Goal: Contribute content: Contribute content

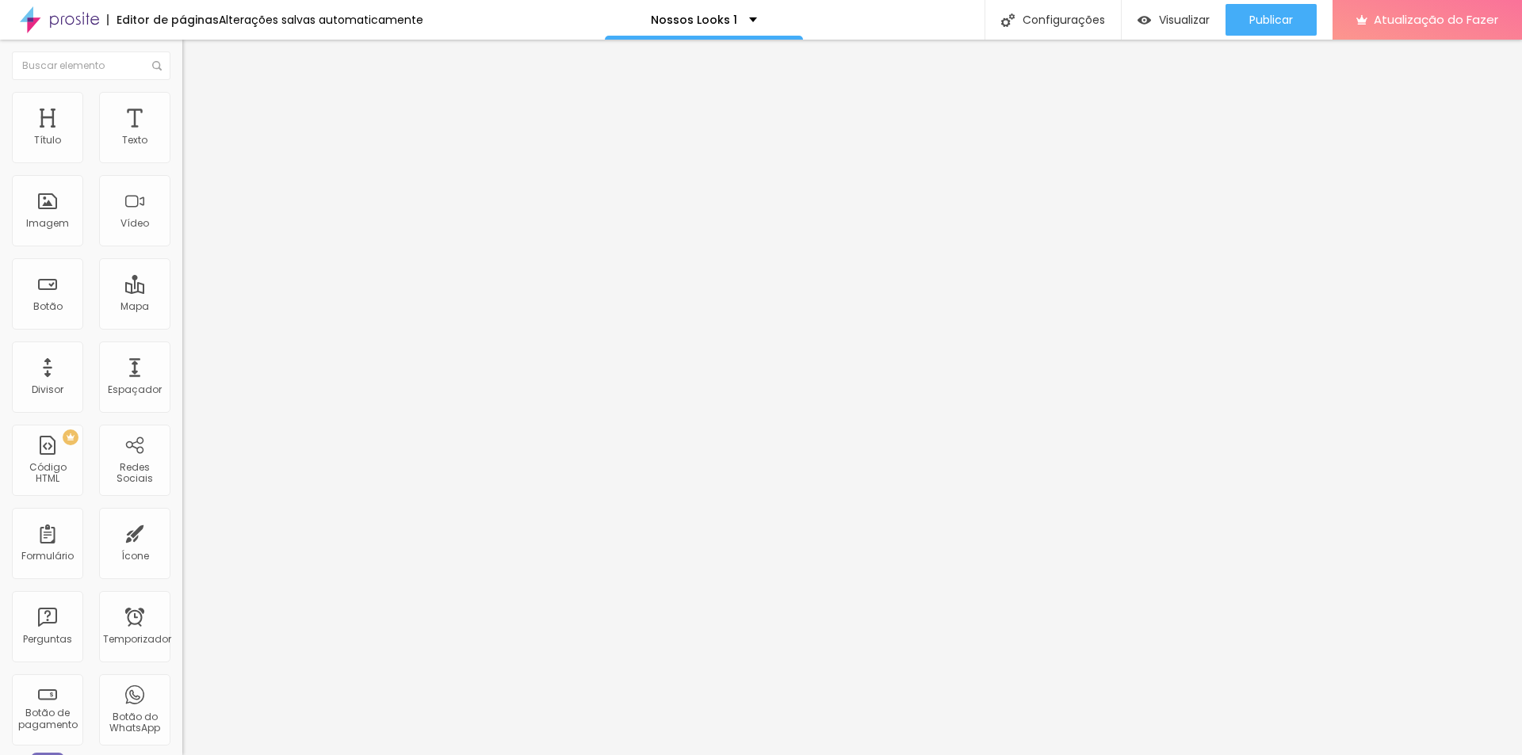
click at [189, 230] on icon "button" at bounding box center [194, 225] width 10 height 10
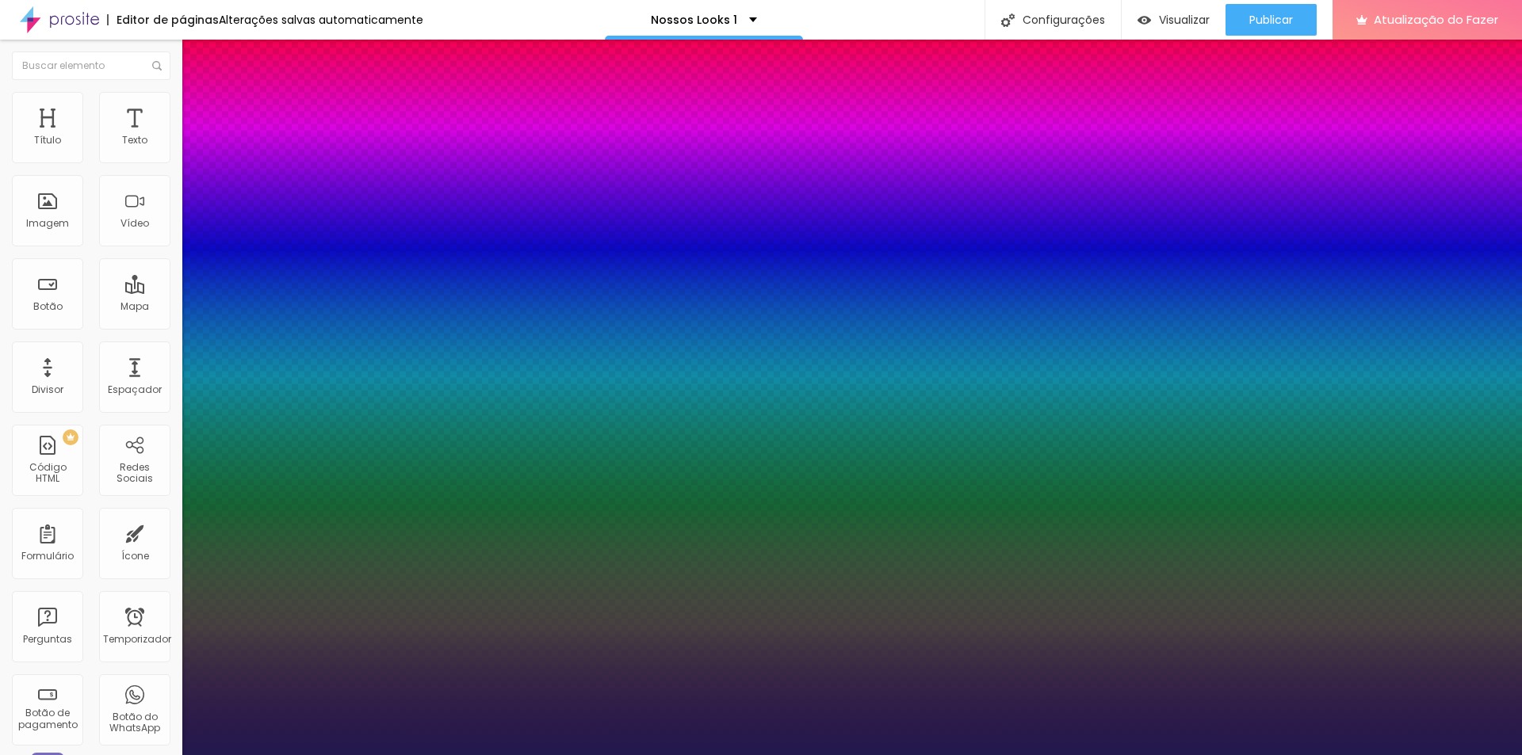
type input "1"
type input "22"
type input "1"
type input "23"
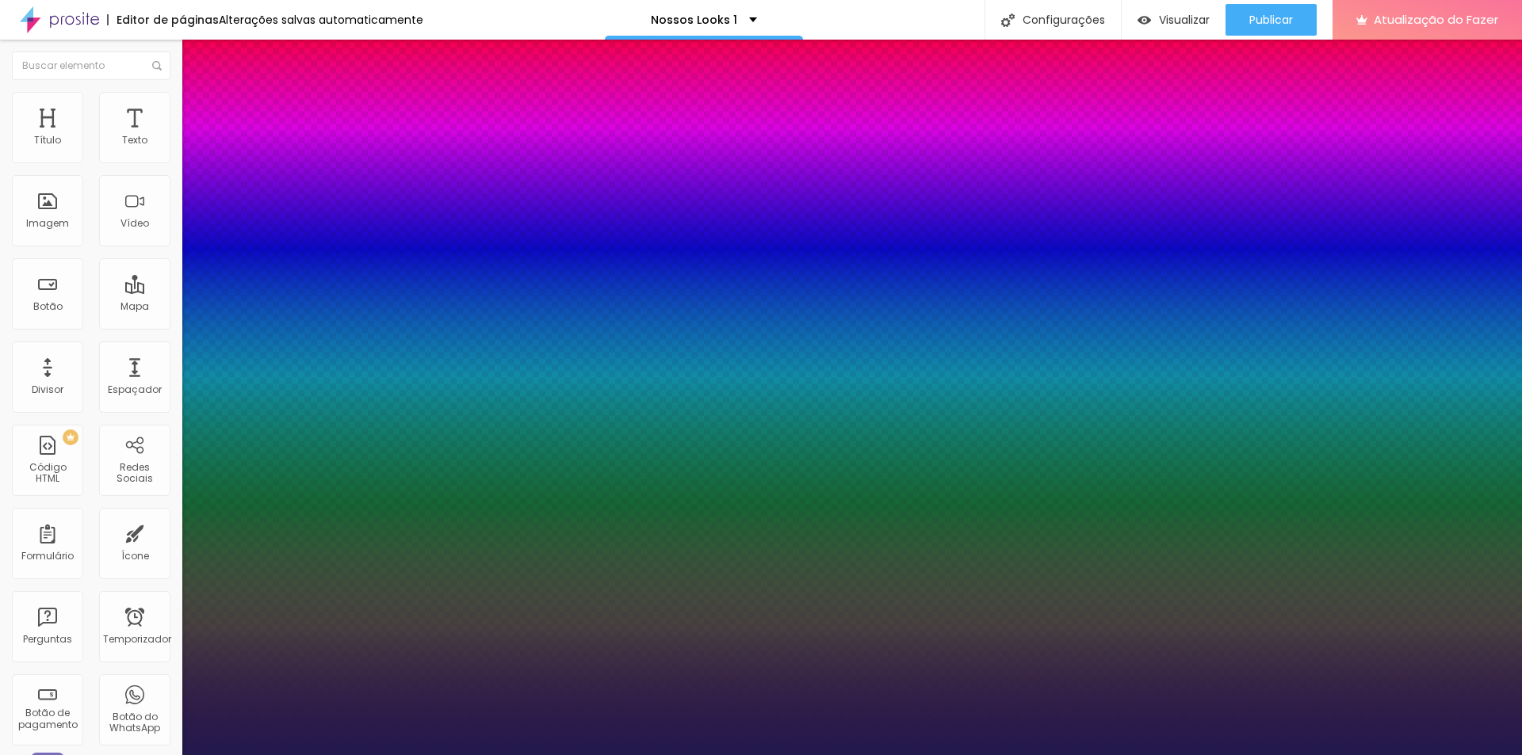
type input "23"
type input "1"
type input "24"
type input "1"
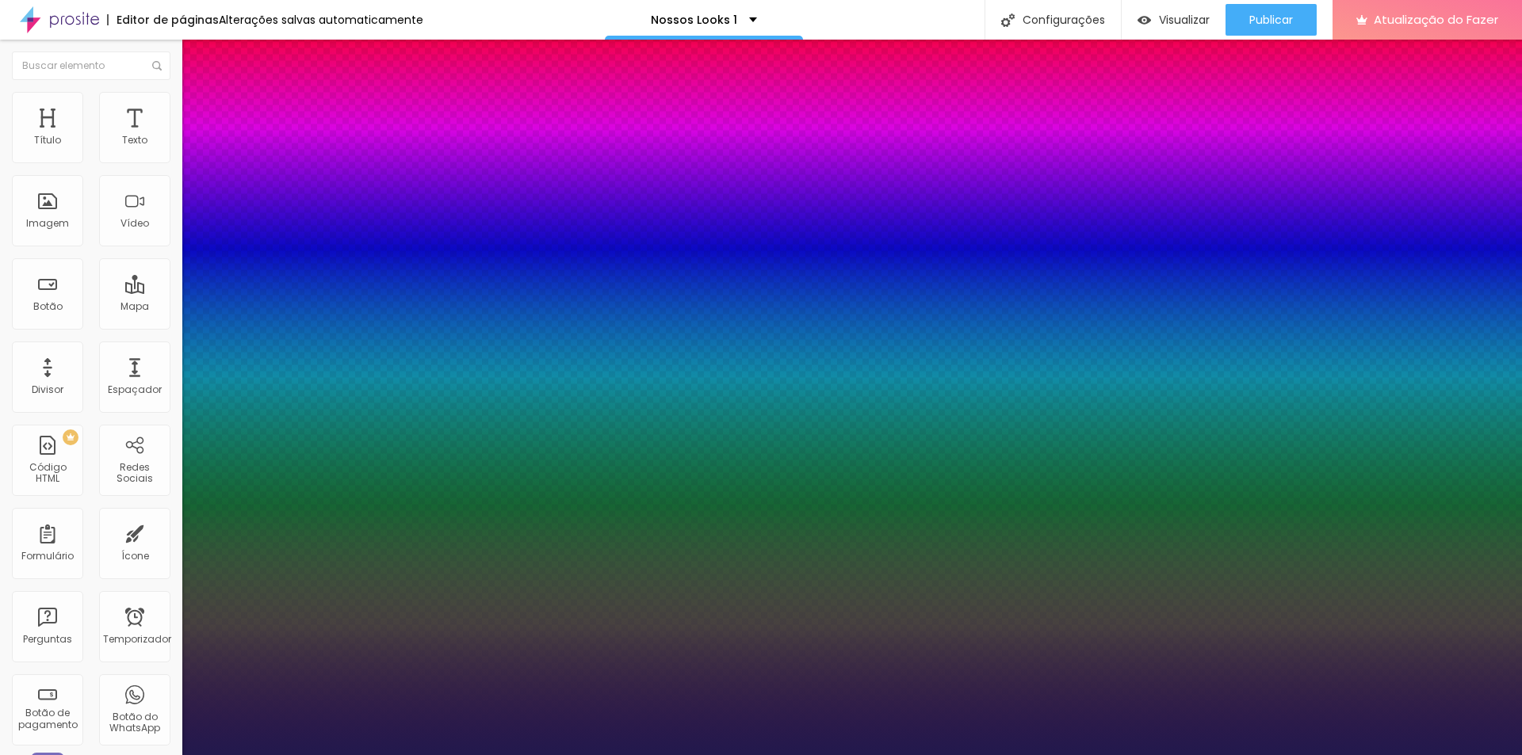
type input "25"
type input "1"
type input "26"
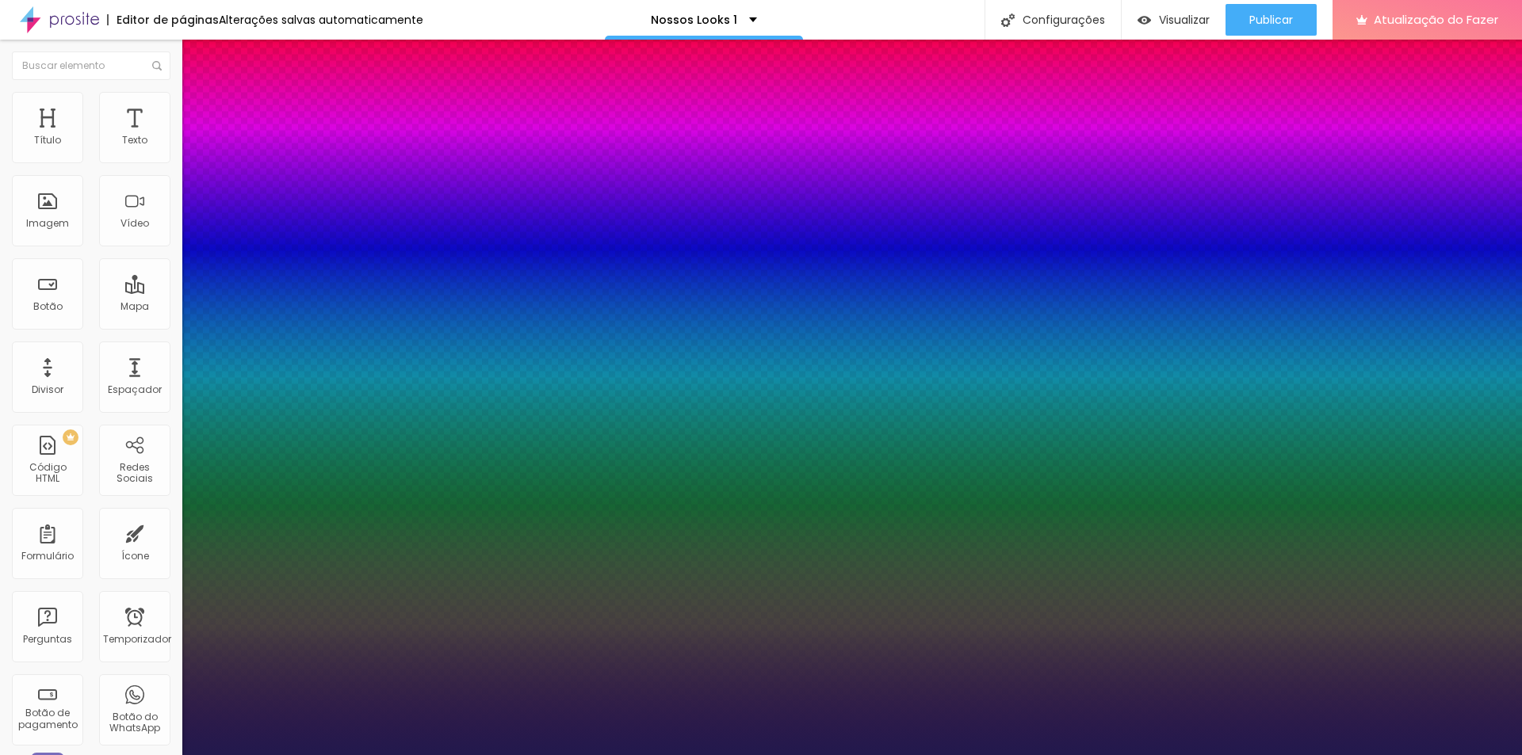
type input "1"
type input "27"
type input "1"
type input "29"
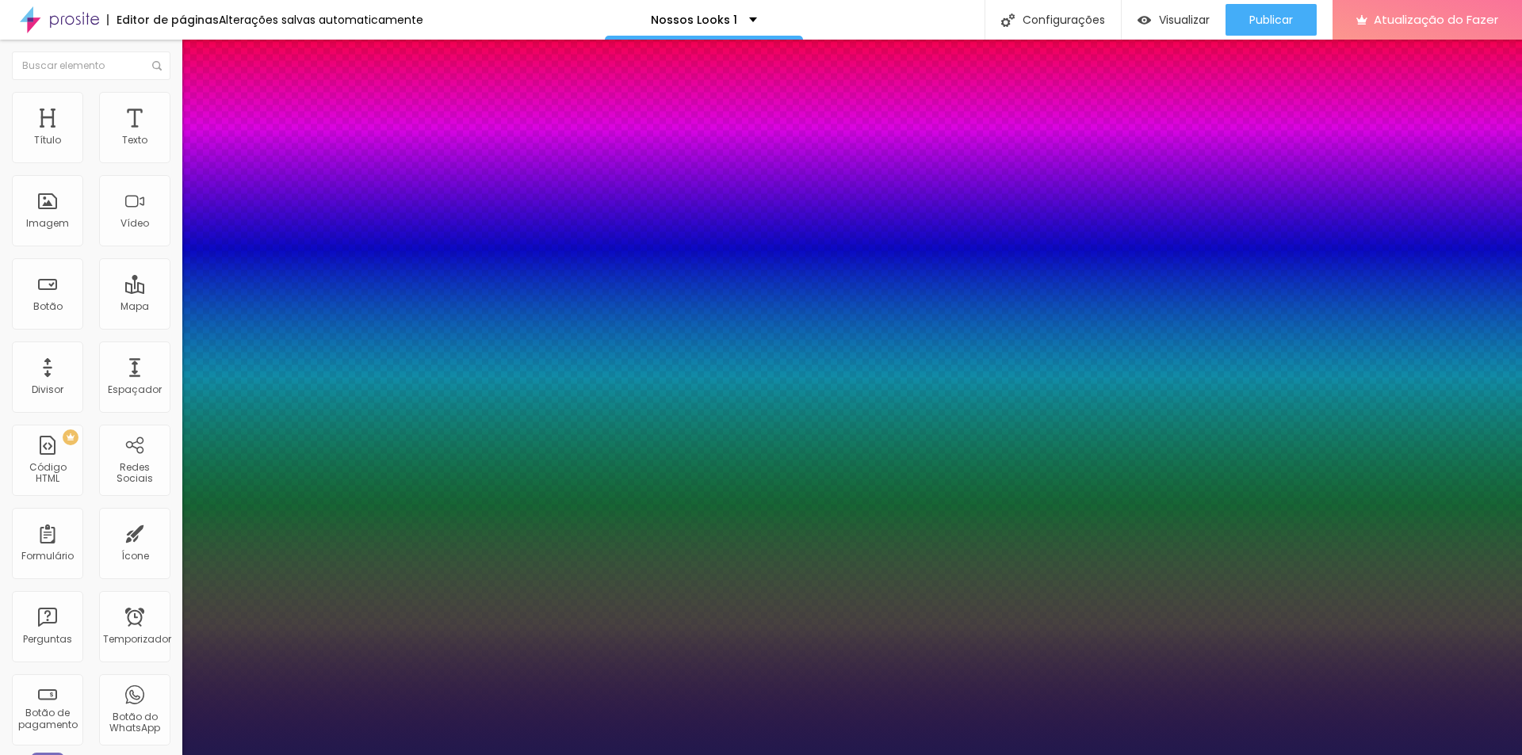
type input "29"
type input "1"
type input "31"
type input "1"
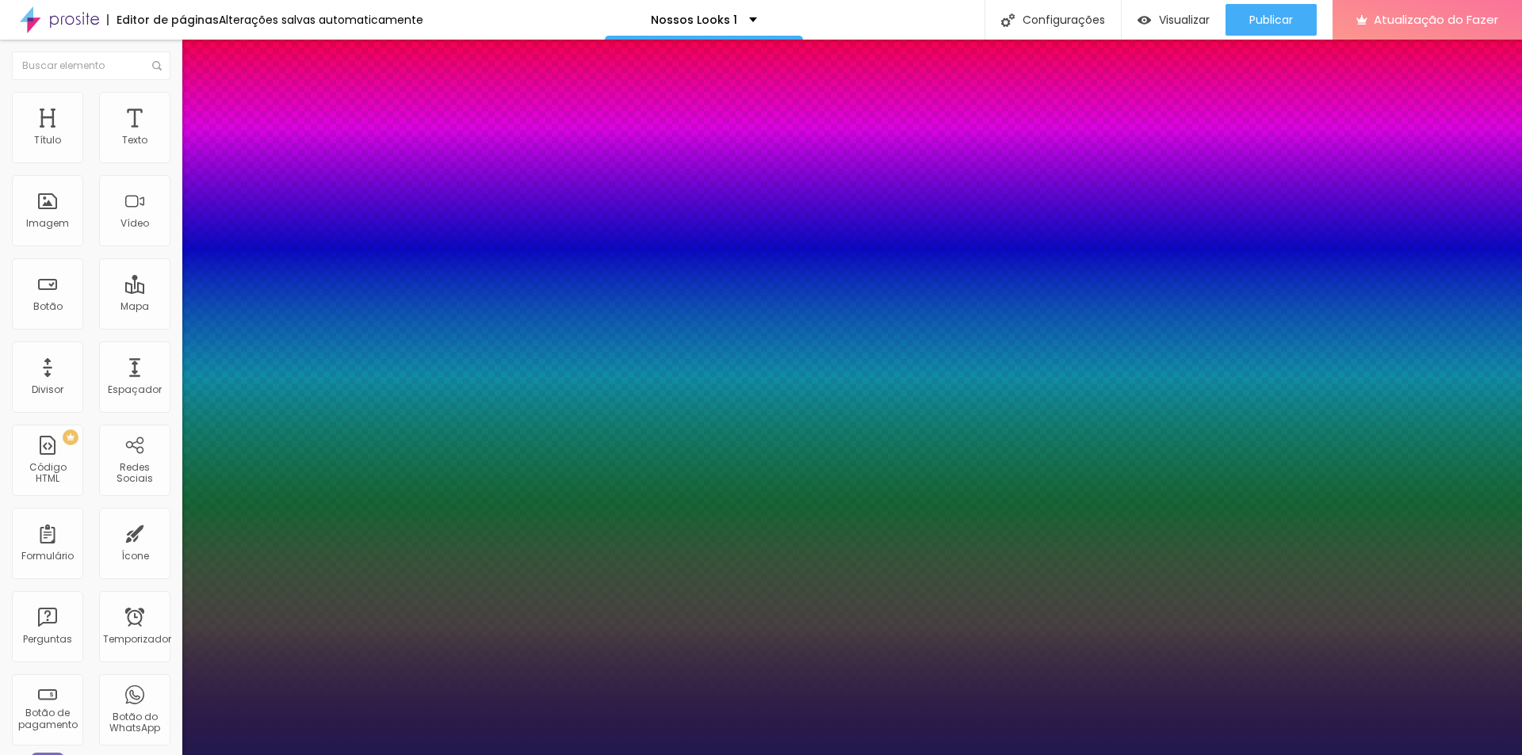
type input "33"
type input "1"
type input "35"
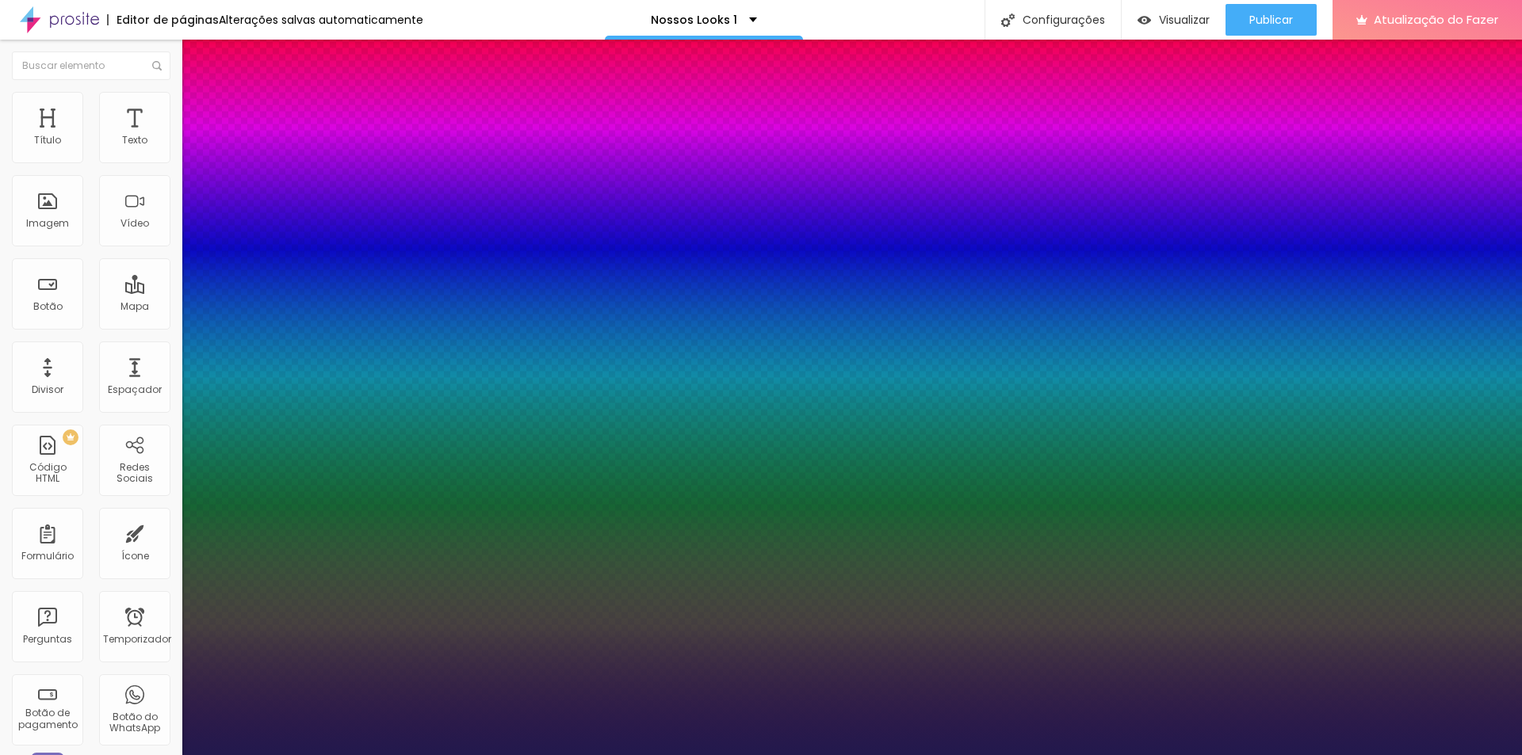
type input "1"
type input "36"
type input "1"
type input "37"
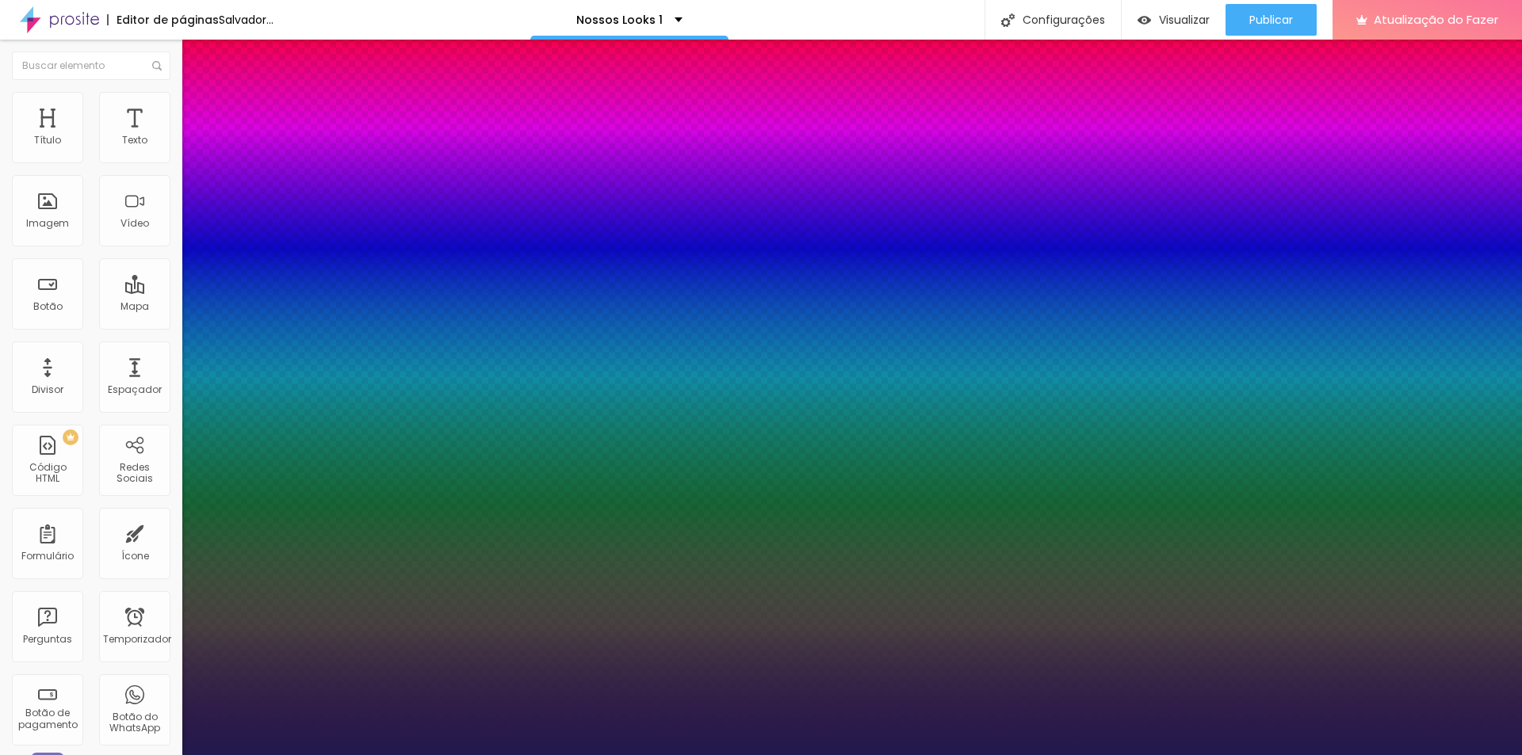
type input "37"
type input "1"
type input "38"
type input "1"
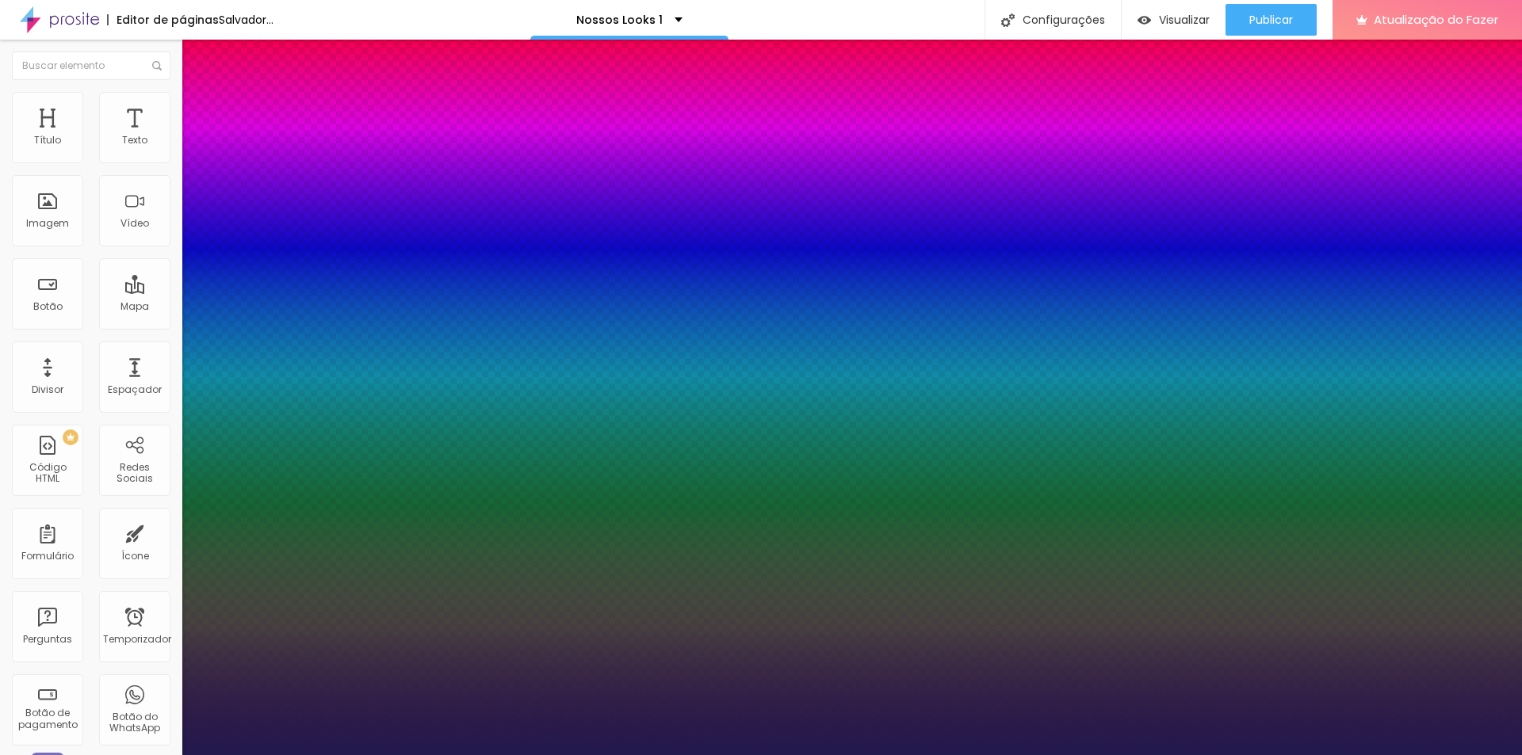
type input "39"
type input "1"
drag, startPoint x: 222, startPoint y: 453, endPoint x: 243, endPoint y: 452, distance: 20.7
type input "39"
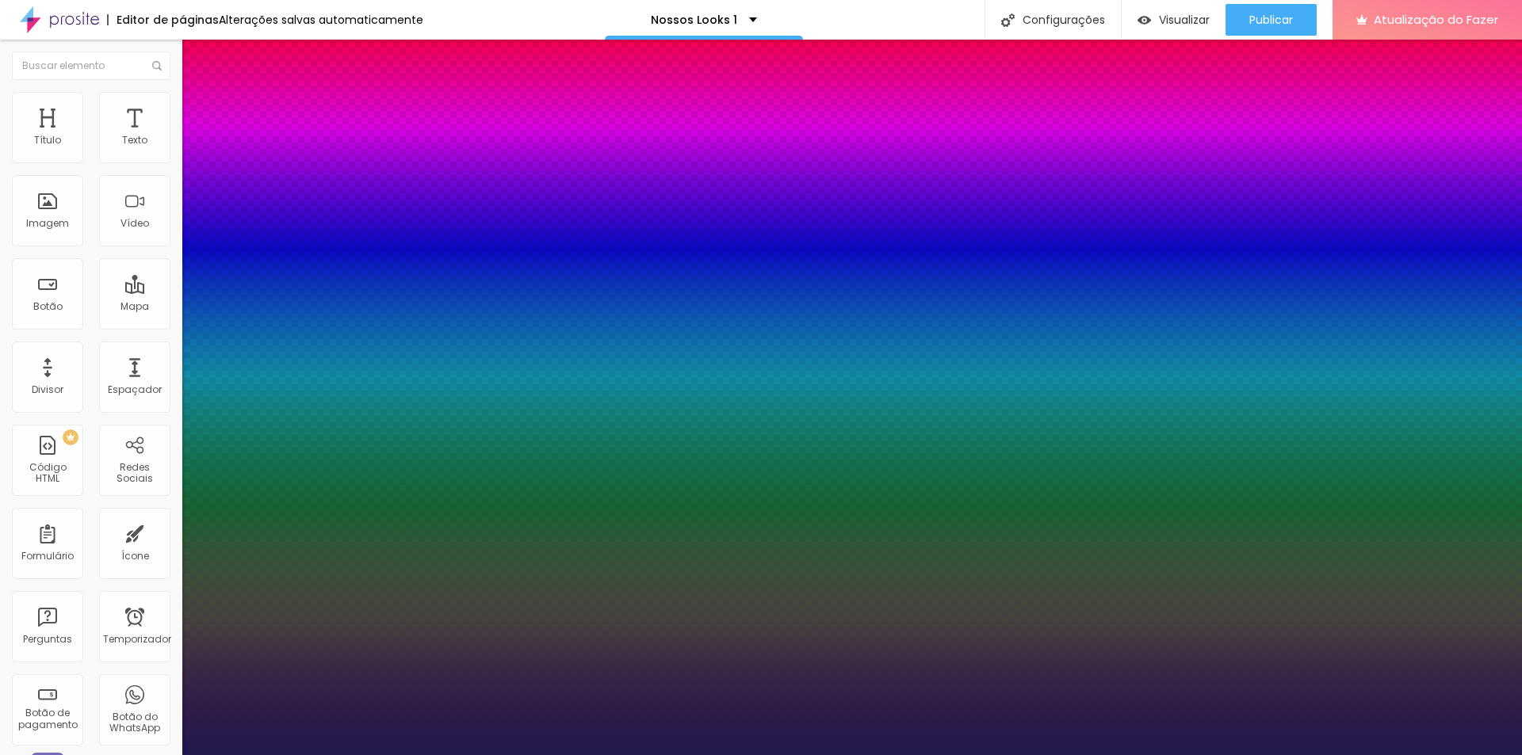
type input "1"
type input "0.1"
type input "1"
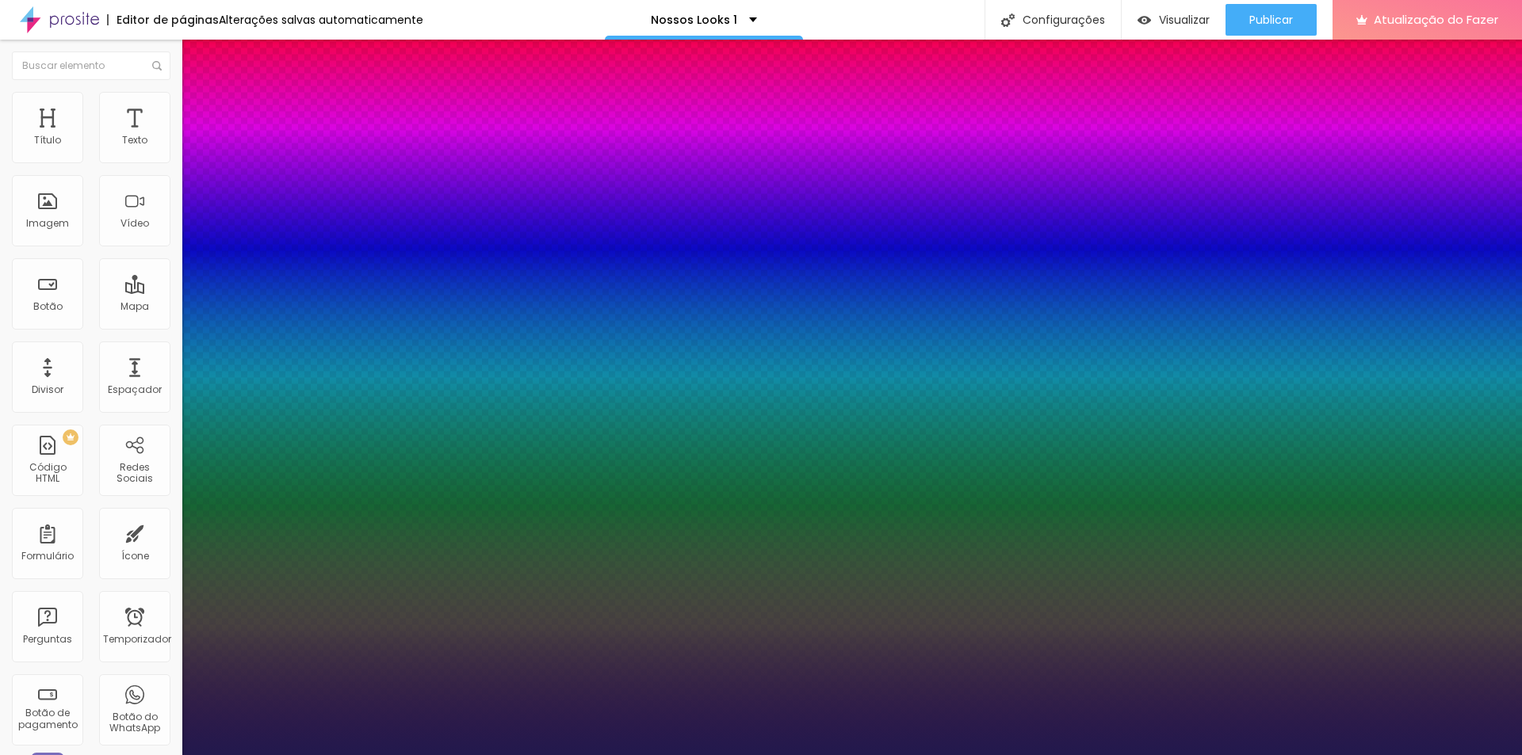
type input "0.2"
type input "1"
type input "0.3"
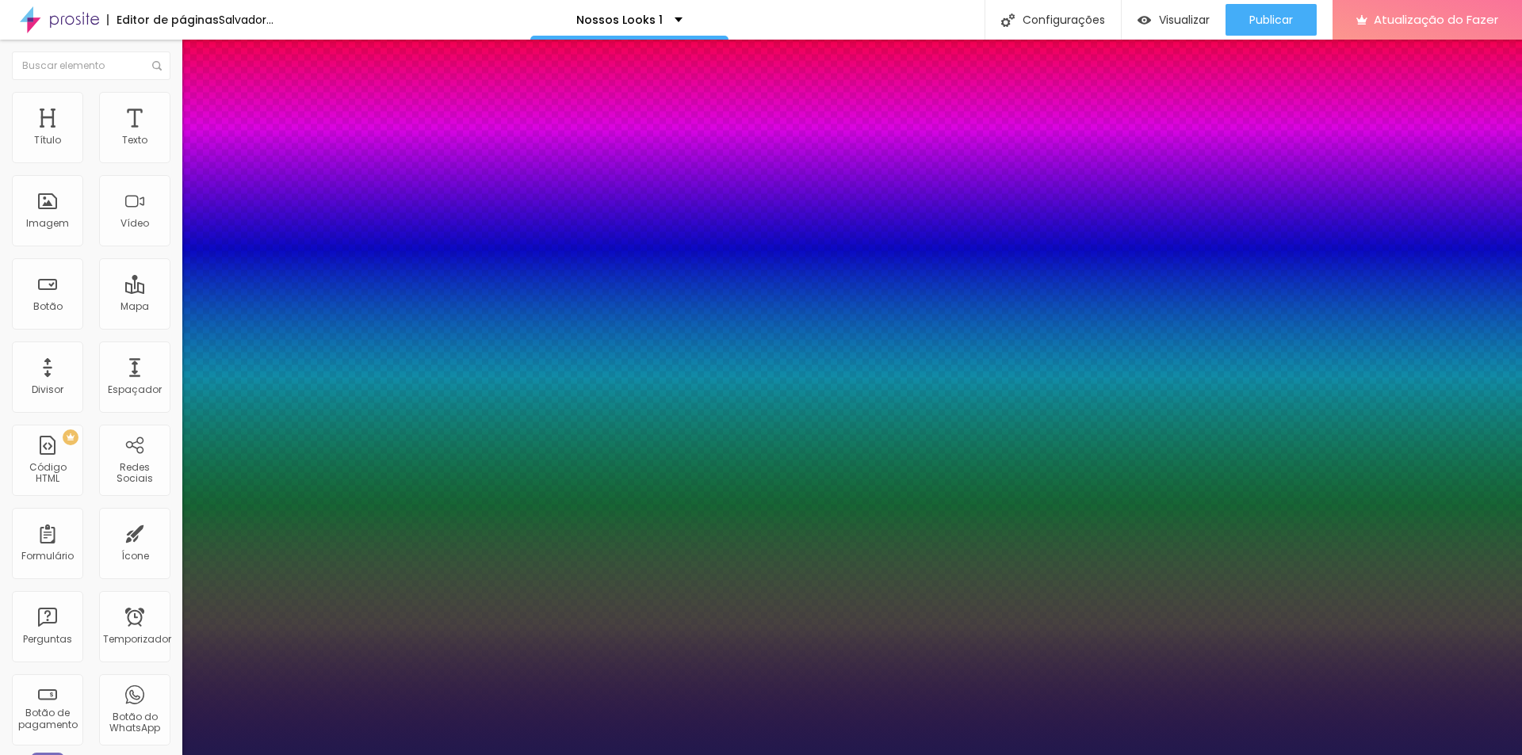
type input "1"
type input "0.4"
type input "1"
type input "0.5"
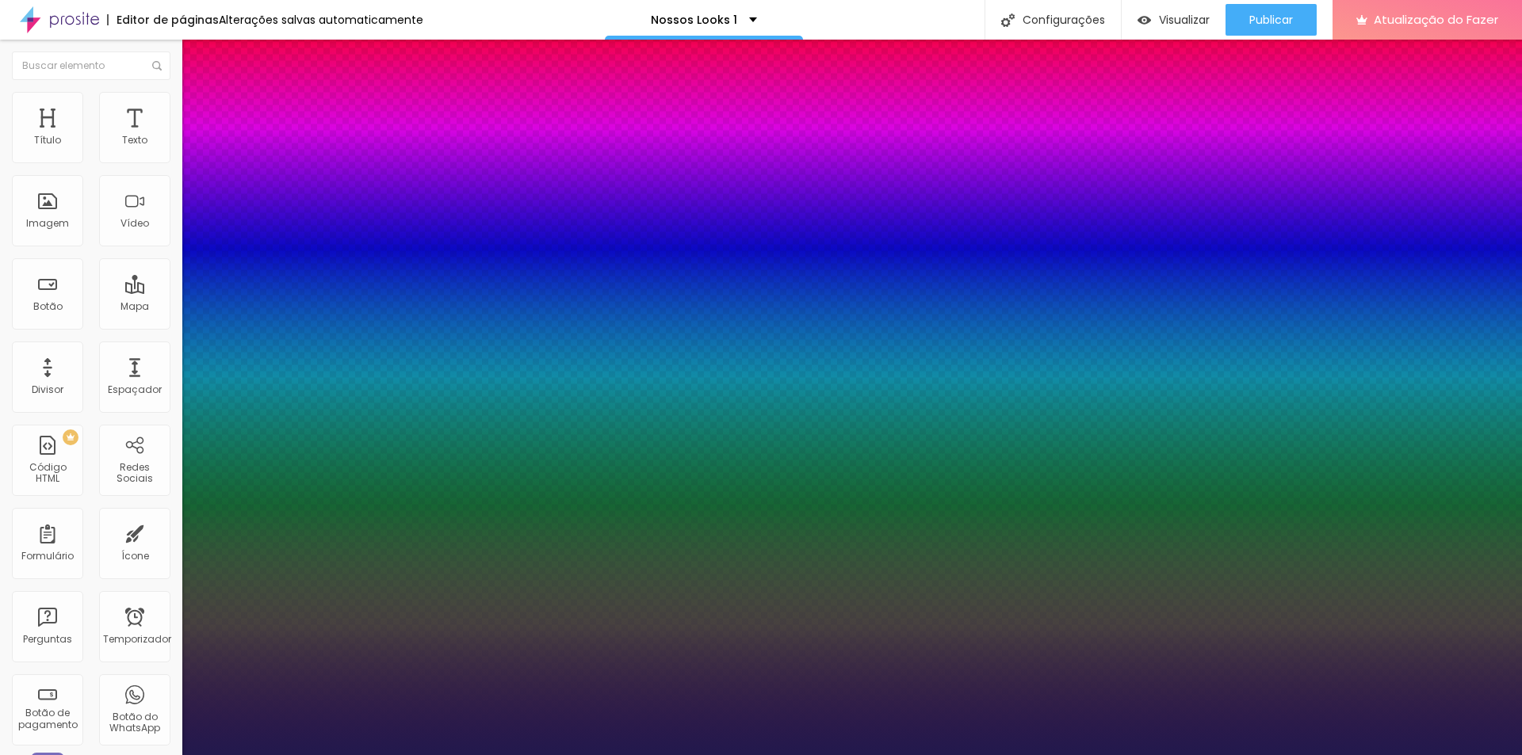
type input "0.5"
type input "1"
type input "0.5"
click at [107, 755] on div at bounding box center [761, 755] width 1522 height 0
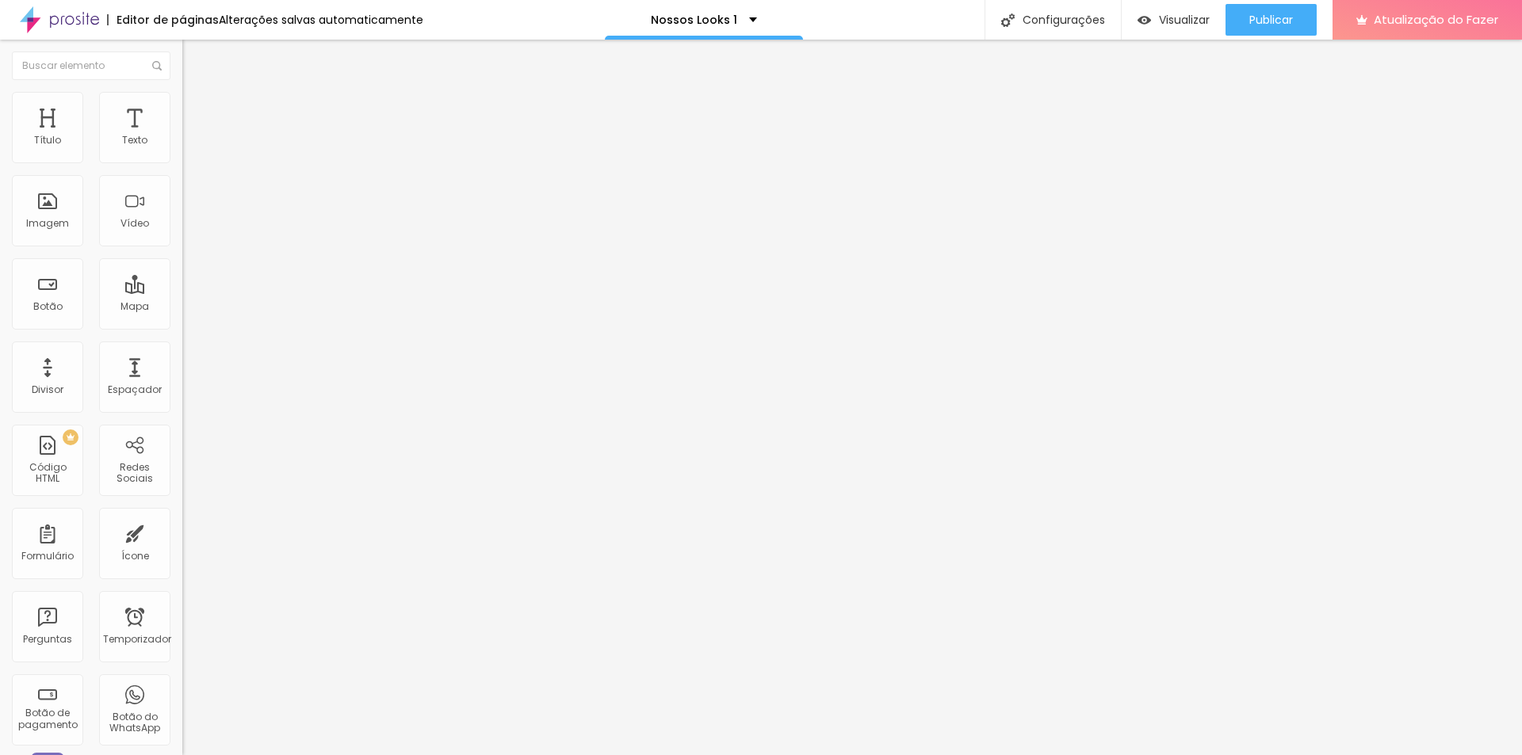
click at [189, 283] on icon "button" at bounding box center [194, 278] width 10 height 10
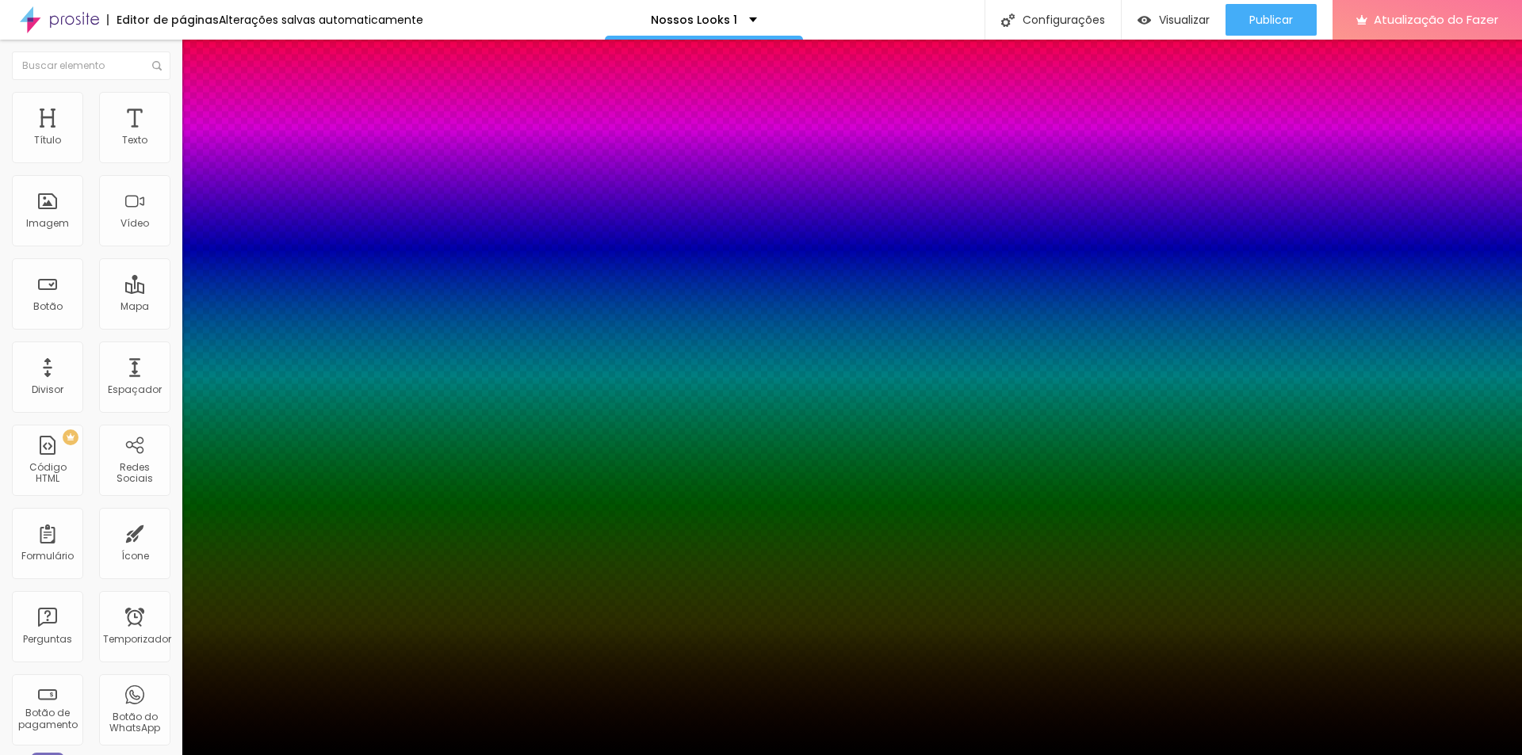
click at [275, 755] on div at bounding box center [761, 765] width 1522 height 0
click at [98, 755] on div at bounding box center [761, 755] width 1522 height 0
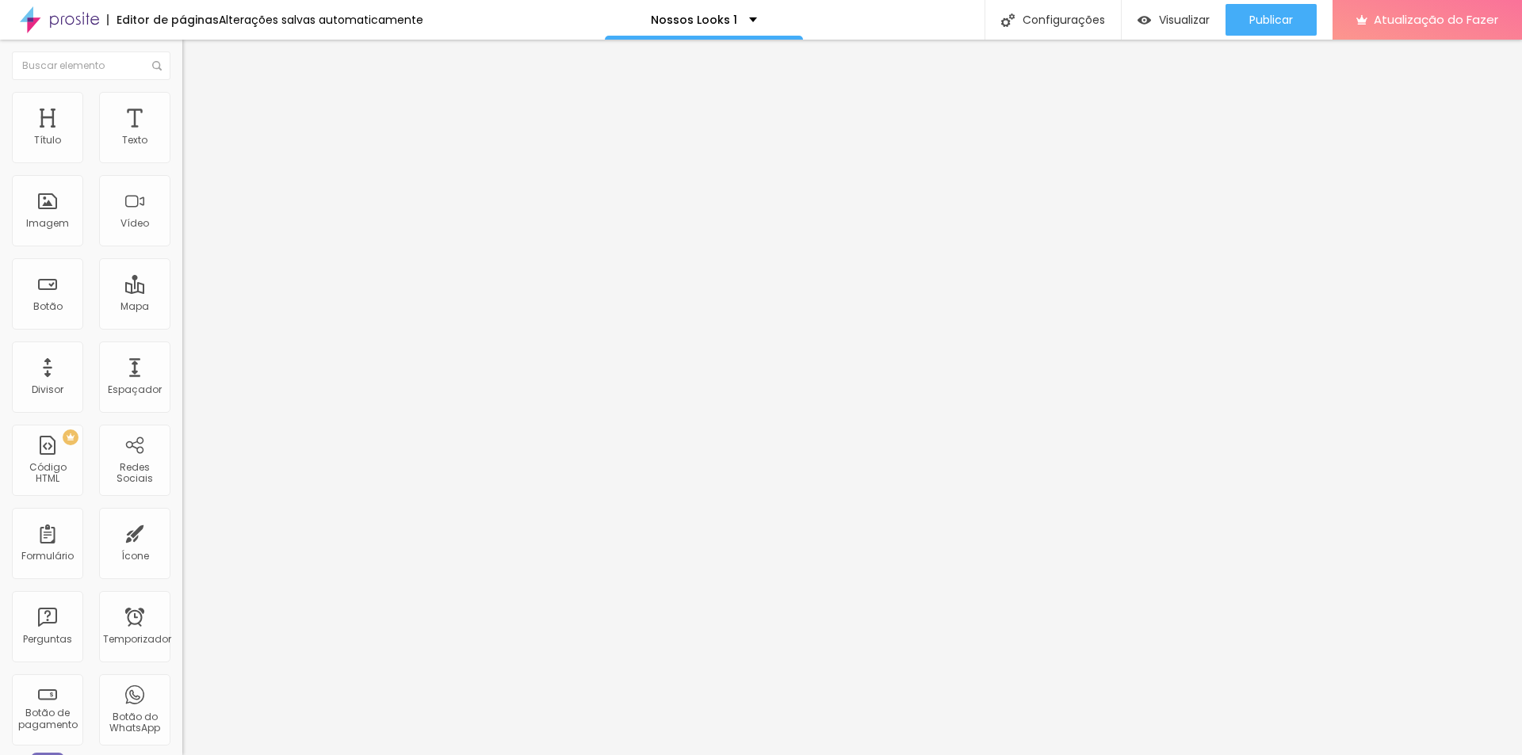
click at [197, 112] on font "Avançado" at bounding box center [223, 118] width 52 height 13
type input "15"
type input "10"
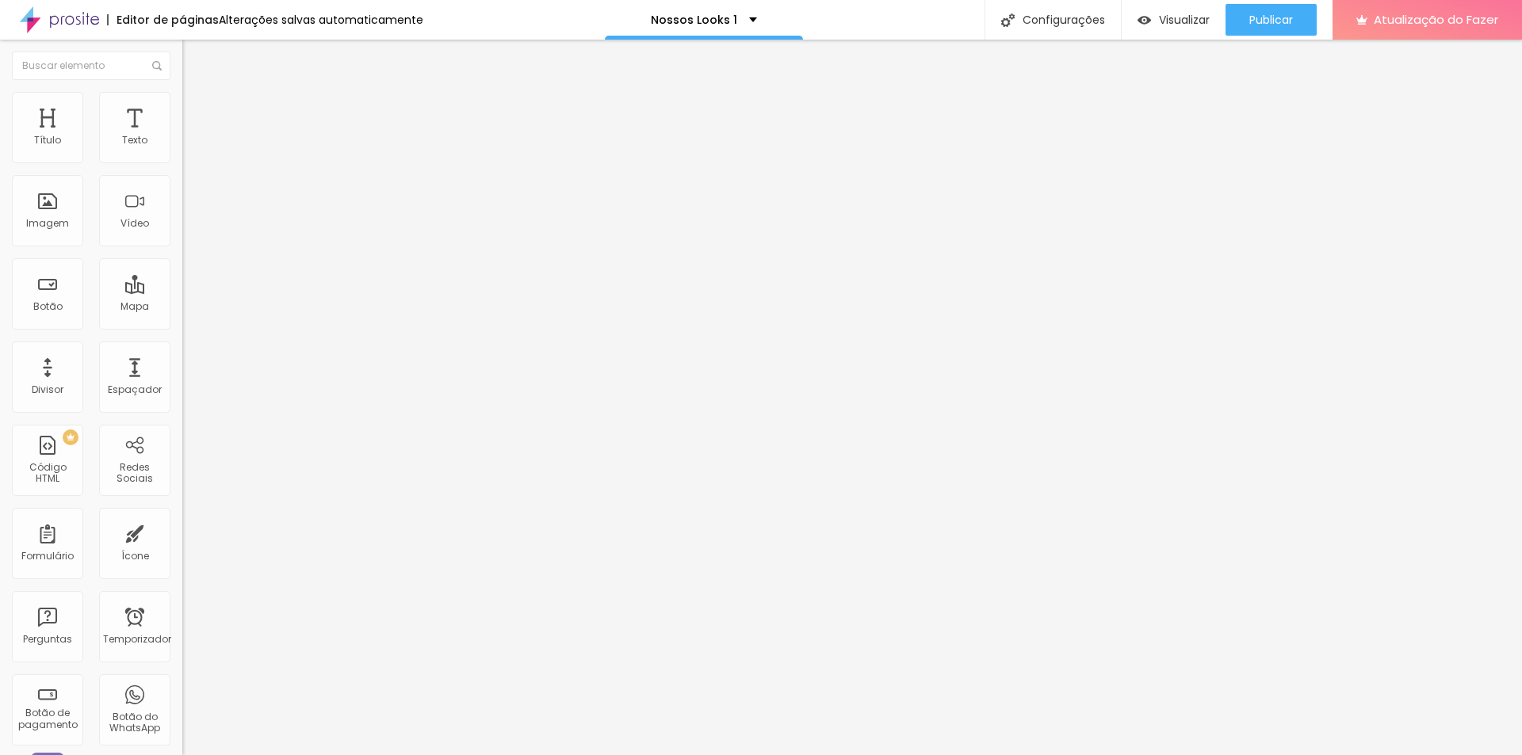
type input "0"
drag, startPoint x: 61, startPoint y: 157, endPoint x: 0, endPoint y: 164, distance: 61.4
type input "0"
click at [182, 308] on input "range" at bounding box center [233, 314] width 102 height 13
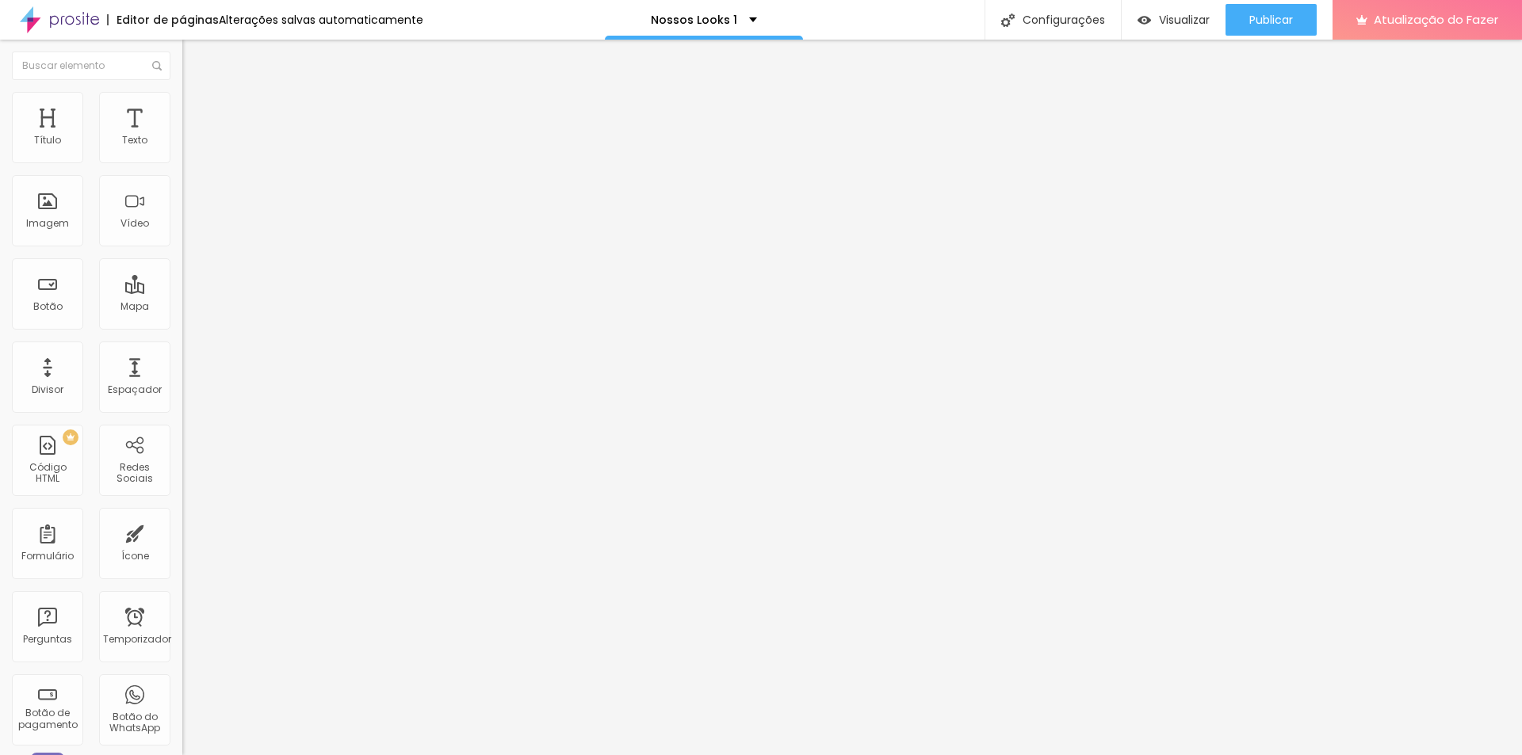
click at [197, 112] on font "Avançado" at bounding box center [223, 118] width 52 height 13
type input "15"
type input "5"
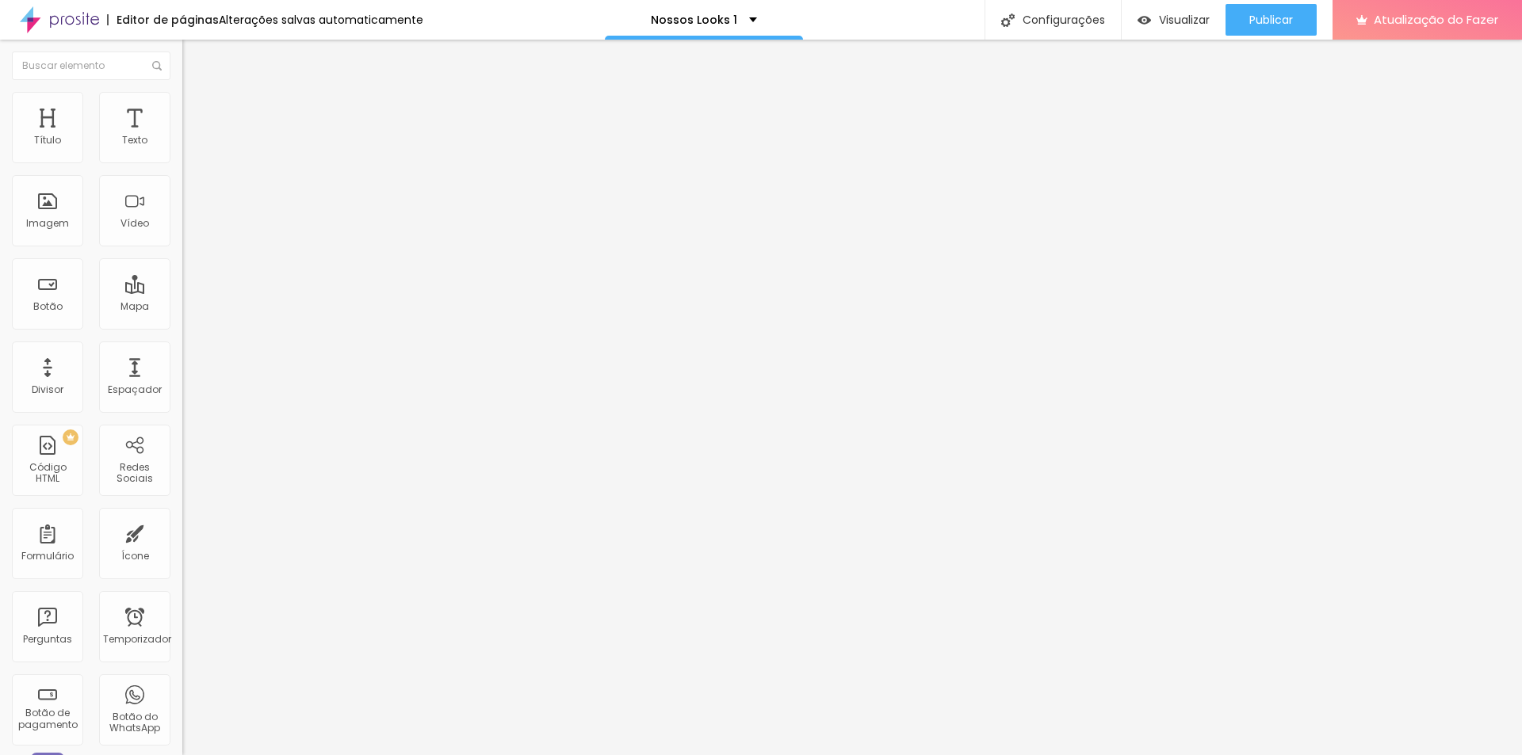
type input "0"
drag, startPoint x: 63, startPoint y: 152, endPoint x: 0, endPoint y: 168, distance: 64.6
type input "0"
click at [182, 308] on input "range" at bounding box center [233, 314] width 102 height 13
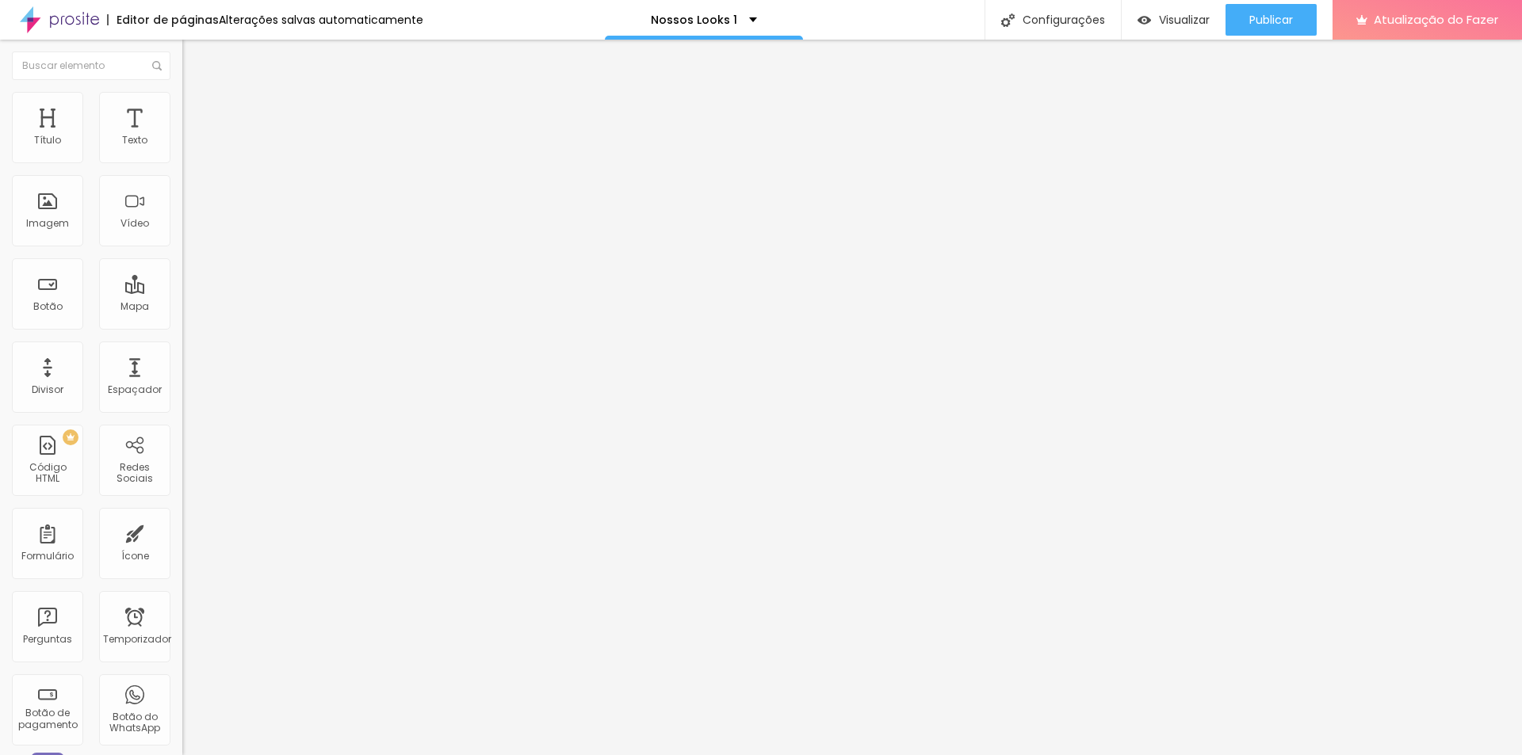
click at [182, 113] on ul "Conteúdo Estilo Avançado" at bounding box center [273, 100] width 182 height 48
click at [182, 108] on li "Avançado" at bounding box center [273, 116] width 182 height 16
type input "15"
type input "10"
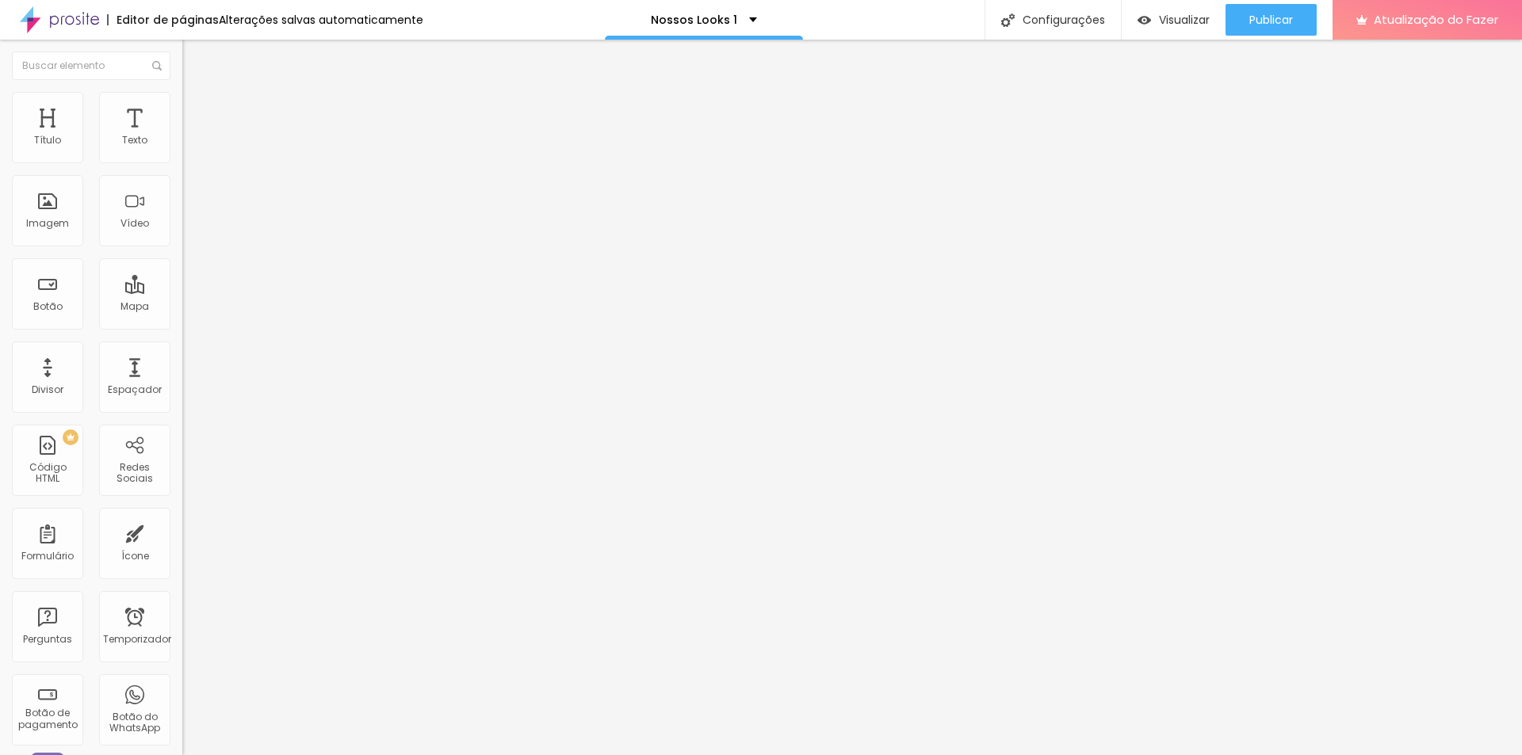
type input "10"
type input "5"
type input "0"
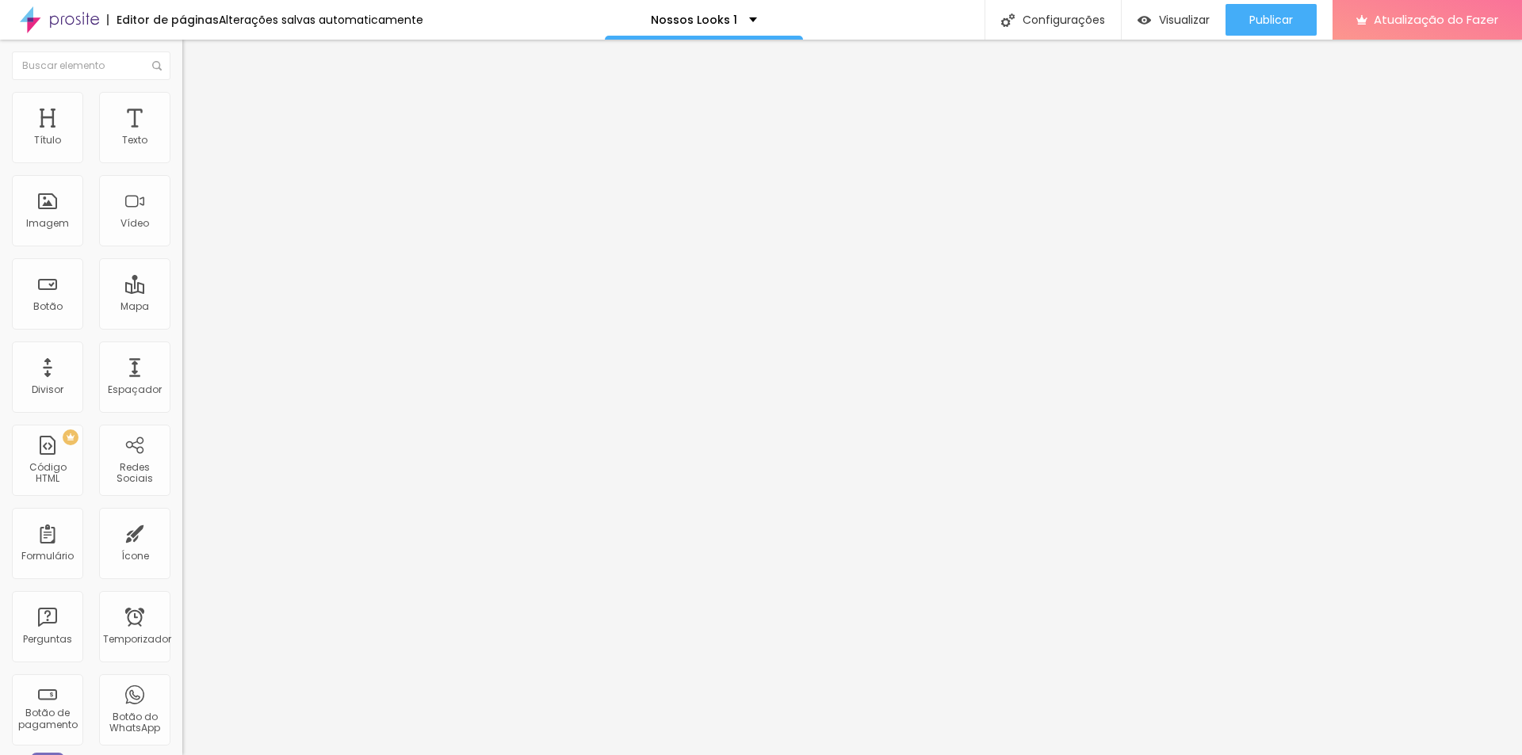
drag, startPoint x: 66, startPoint y: 155, endPoint x: 0, endPoint y: 162, distance: 66.2
type input "0"
click at [182, 308] on input "range" at bounding box center [233, 314] width 102 height 13
click at [192, 136] on font "Adicionar imagem" at bounding box center [238, 129] width 93 height 13
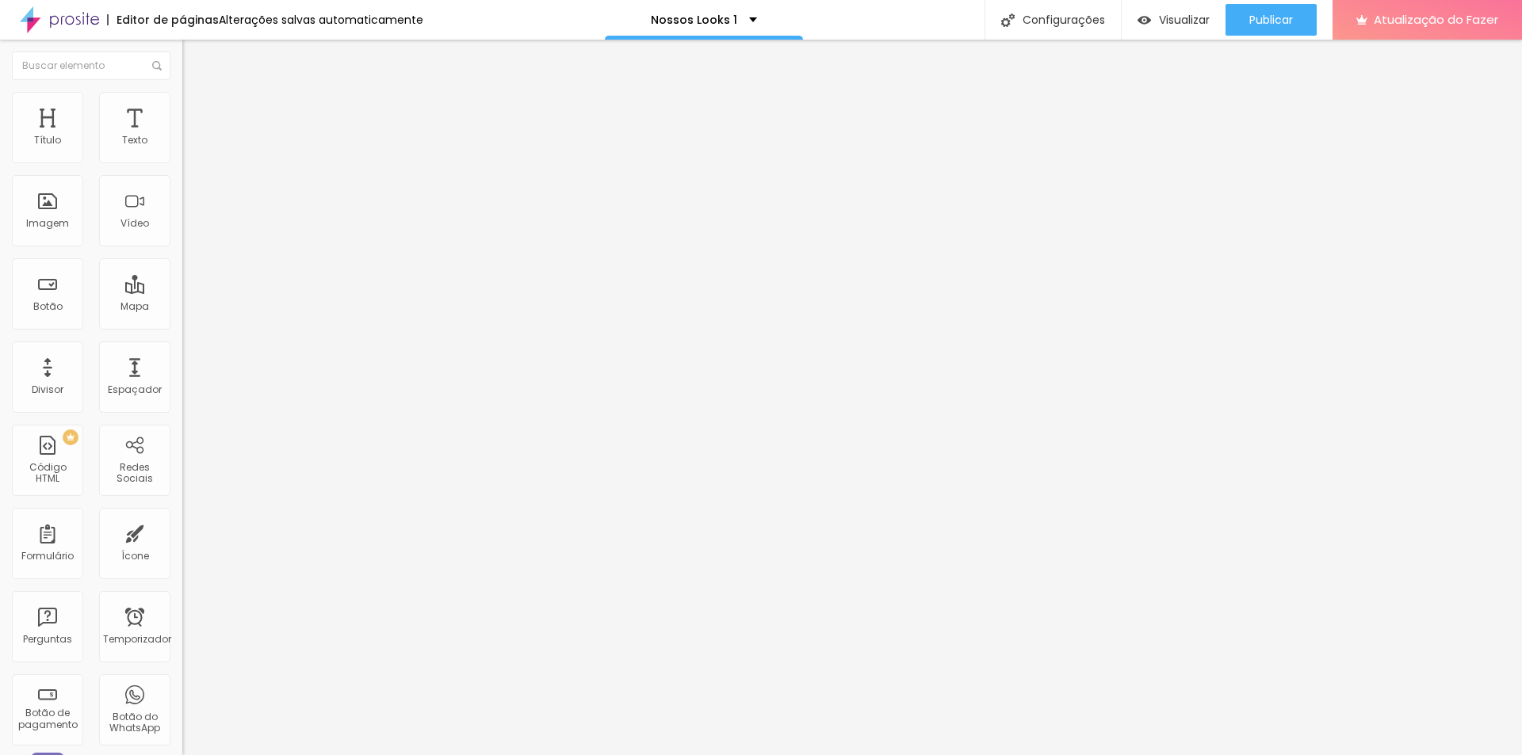
click at [58, 220] on font "Imagem" at bounding box center [47, 222] width 43 height 13
click at [192, 136] on font "Adicionar imagem" at bounding box center [238, 129] width 93 height 13
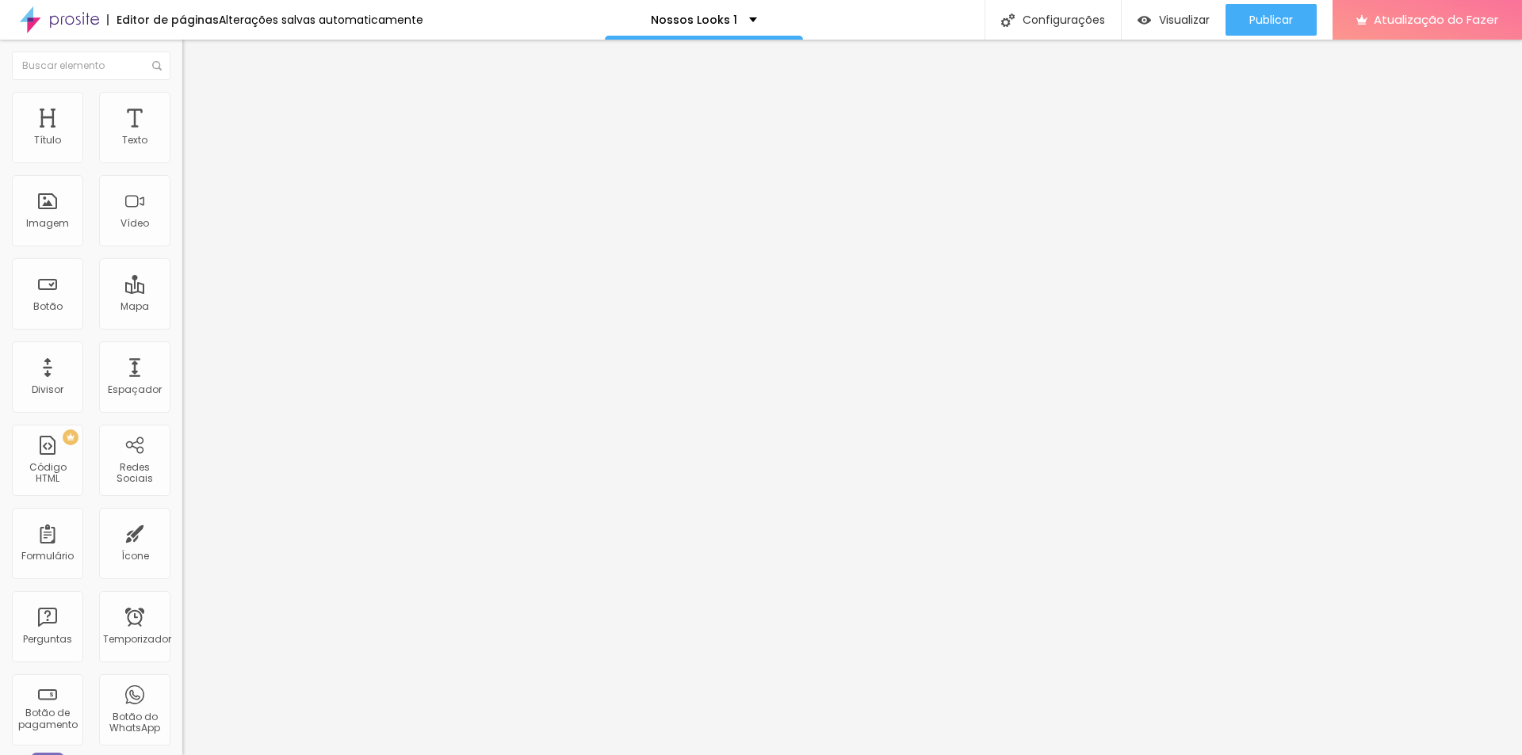
click at [192, 136] on font "Adicionar imagem" at bounding box center [238, 129] width 93 height 13
click at [182, 325] on input "https://" at bounding box center [277, 317] width 190 height 16
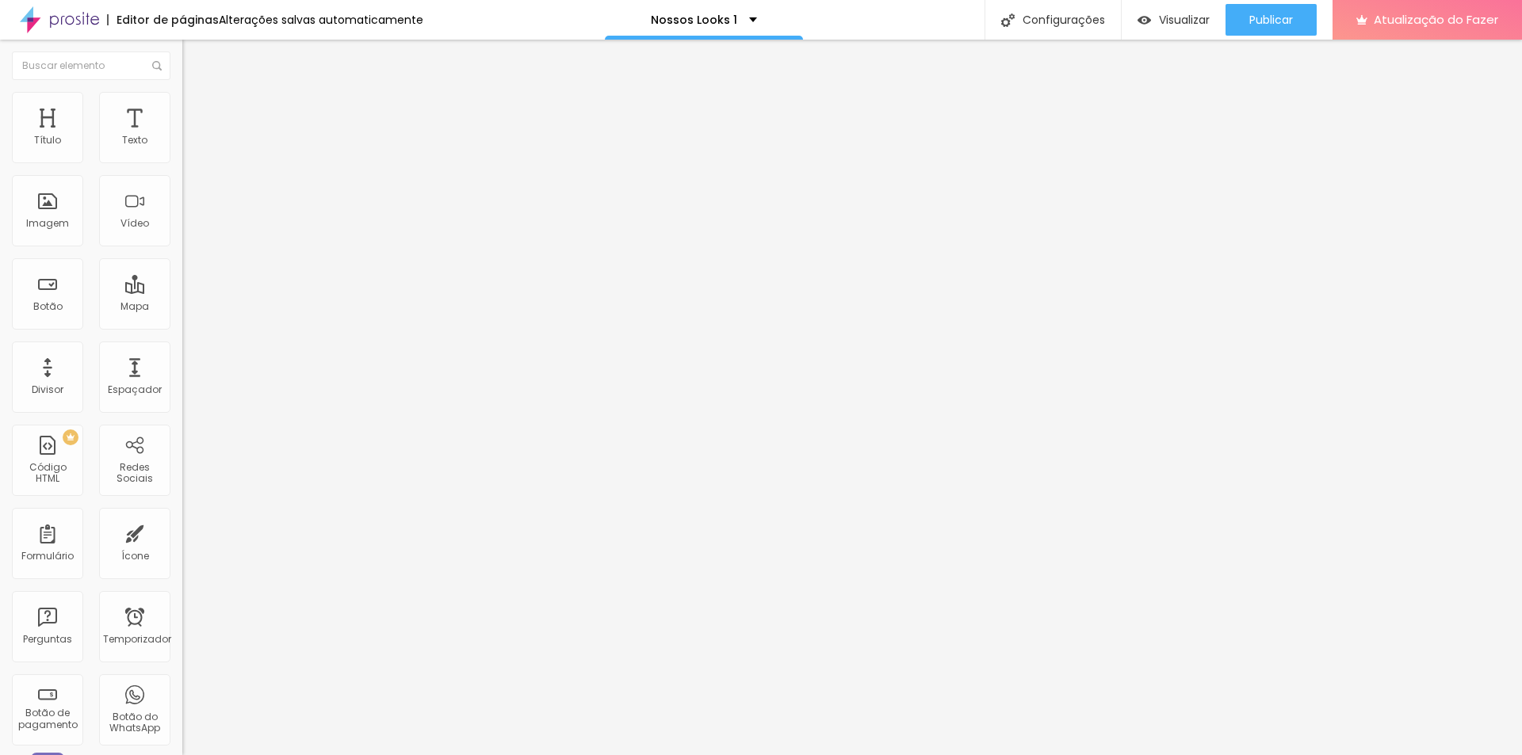
click at [182, 325] on input "https://" at bounding box center [277, 317] width 190 height 16
paste input "jeancristiangomes1.alboompro.com/gallery/143249-sem-titulo"
type input "https://jeancristiangomes1.alboompro.com/gallery/143249-sem-titulo"
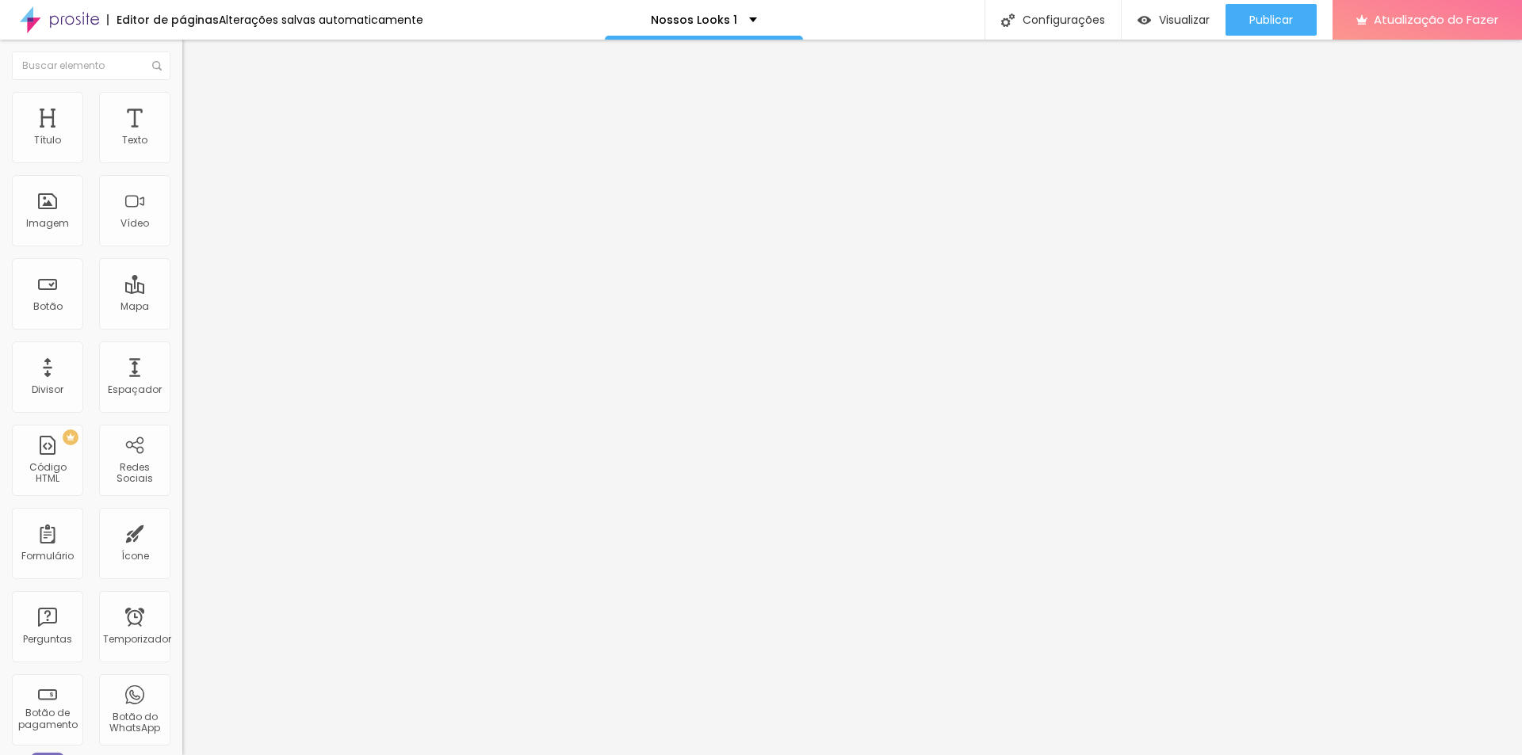
click at [182, 149] on input "Click me" at bounding box center [277, 141] width 190 height 16
drag, startPoint x: 13, startPoint y: 171, endPoint x: 0, endPoint y: 178, distance: 14.5
click at [182, 178] on div "Texto Click me Alinhamento Tamanho Normal Pequeno Normal Grande Link URL https:…" at bounding box center [273, 239] width 182 height 231
type input "v"
click at [182, 149] on input "Ver mais +" at bounding box center [277, 141] width 190 height 16
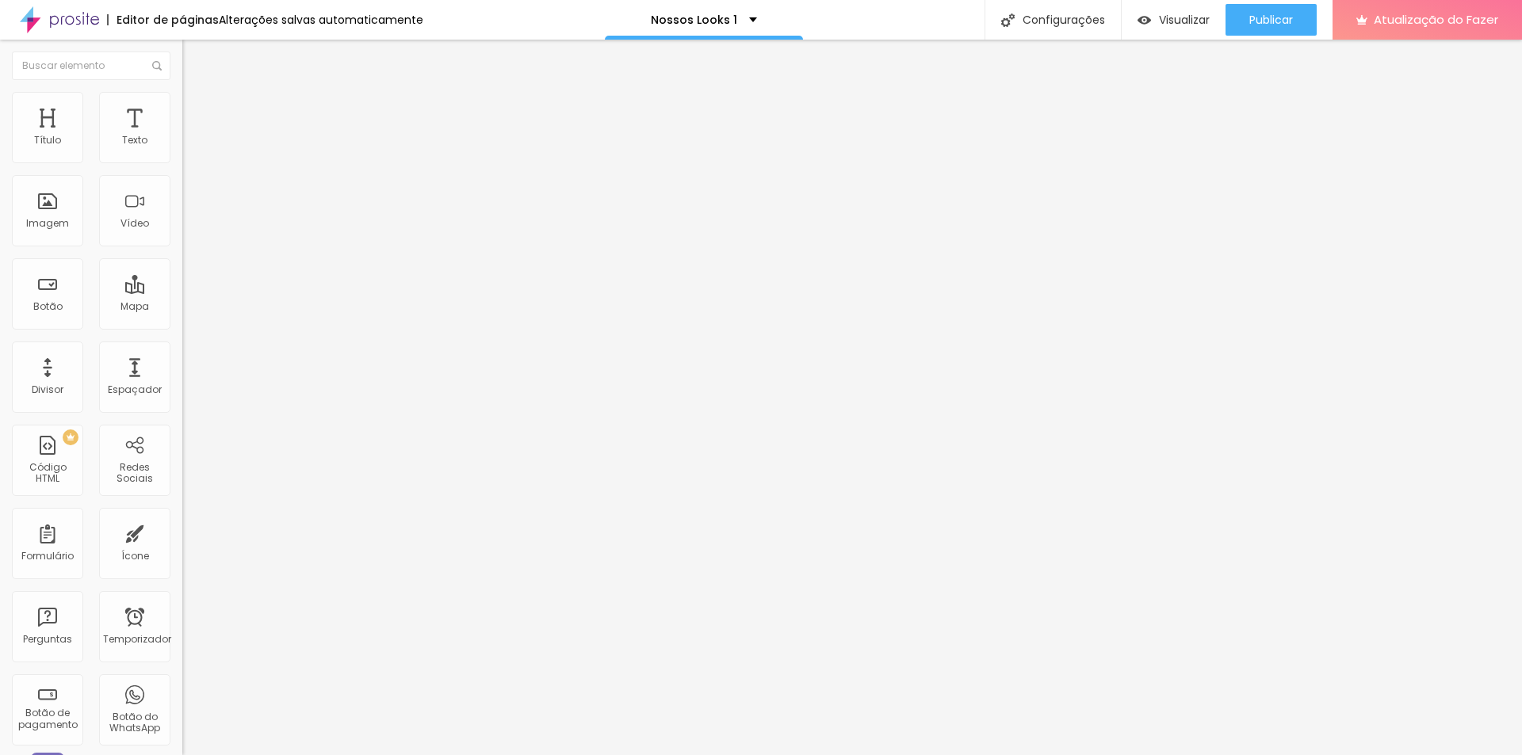
click at [182, 149] on input "Ver mais +" at bounding box center [277, 141] width 190 height 16
click at [182, 149] on input "+ Ver mais +" at bounding box center [277, 141] width 190 height 16
type input "+ Ver mais"
click at [182, 327] on input "https://" at bounding box center [277, 319] width 190 height 16
drag, startPoint x: 90, startPoint y: 329, endPoint x: 0, endPoint y: 325, distance: 89.6
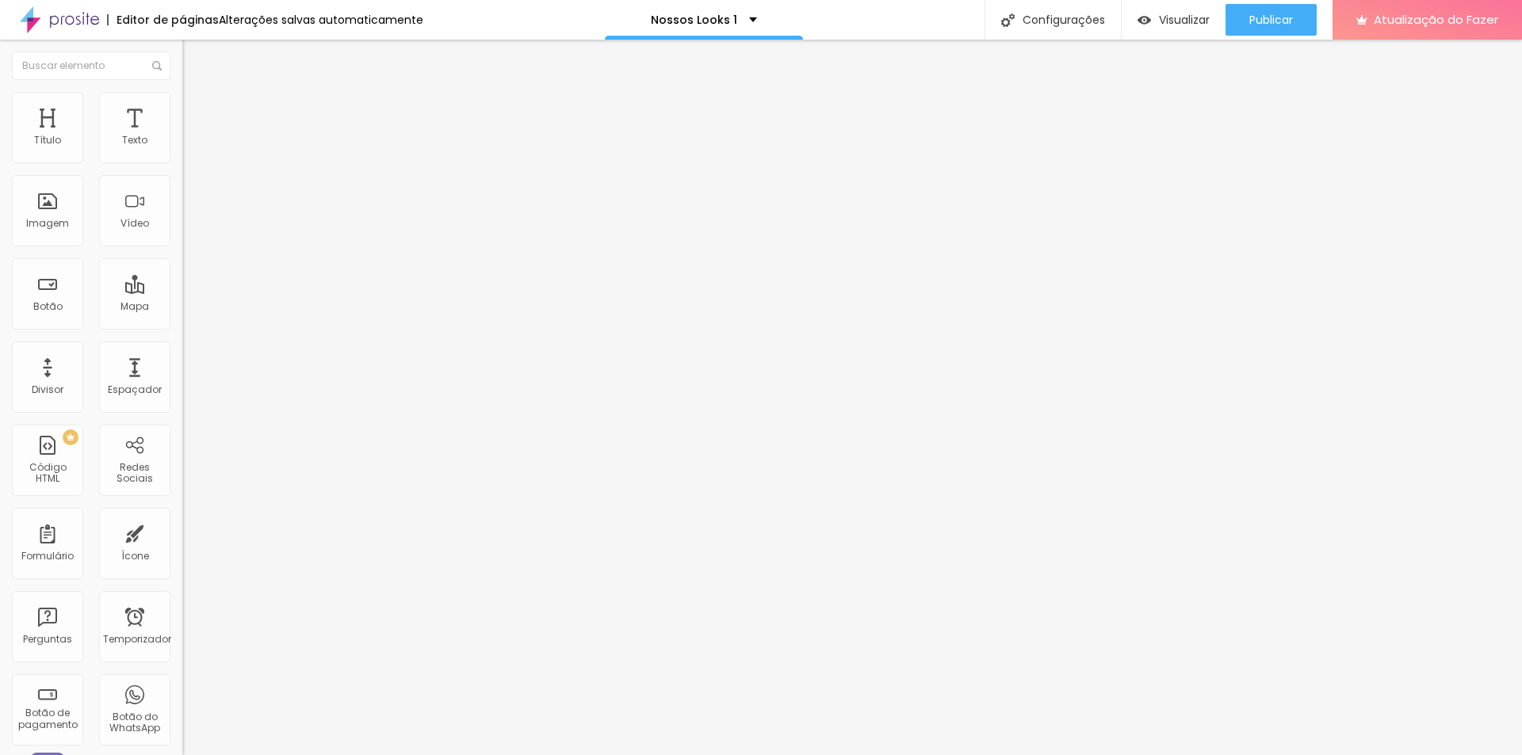
click at [182, 325] on div "Texto + Ver mais Alinhamento Tamanho Normal Pequeno Normal Grande Link URL http…" at bounding box center [273, 239] width 182 height 231
paste input "jeancristiangomes1.alboompro.com/gallery/143249-sem-titulo"
type input "https://jeancristiangomes1.alboompro.com/gallery/143249-sem-titulo"
drag, startPoint x: 71, startPoint y: 174, endPoint x: 37, endPoint y: 183, distance: 34.4
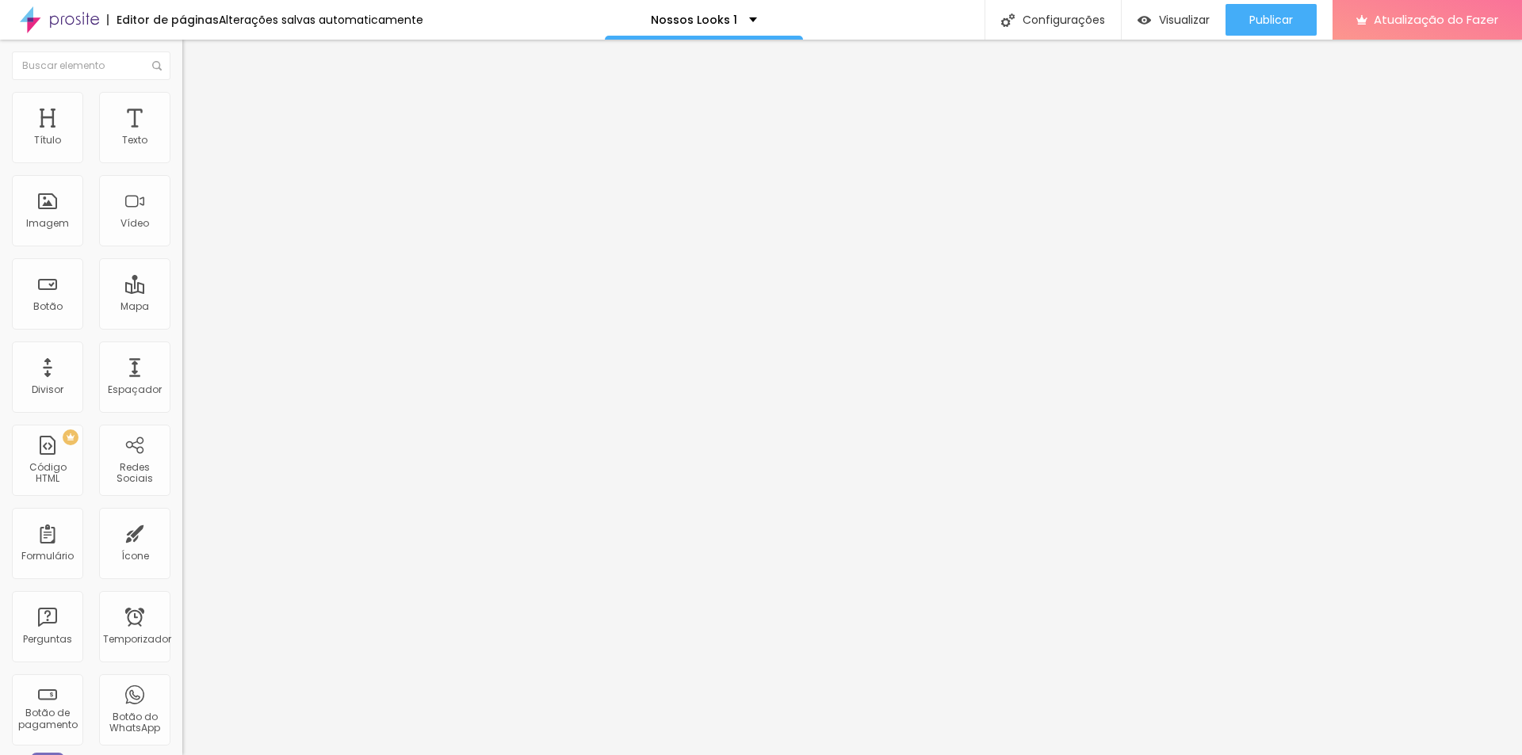
click at [182, 149] on input "+ Ver mais" at bounding box center [277, 141] width 190 height 16
type input "+ VER MAIS"
click at [1261, 17] on font "Publicar" at bounding box center [1271, 20] width 44 height 16
click at [1177, 14] on font "Visualizar" at bounding box center [1169, 20] width 51 height 16
click at [182, 105] on li "Estilo" at bounding box center [273, 100] width 182 height 16
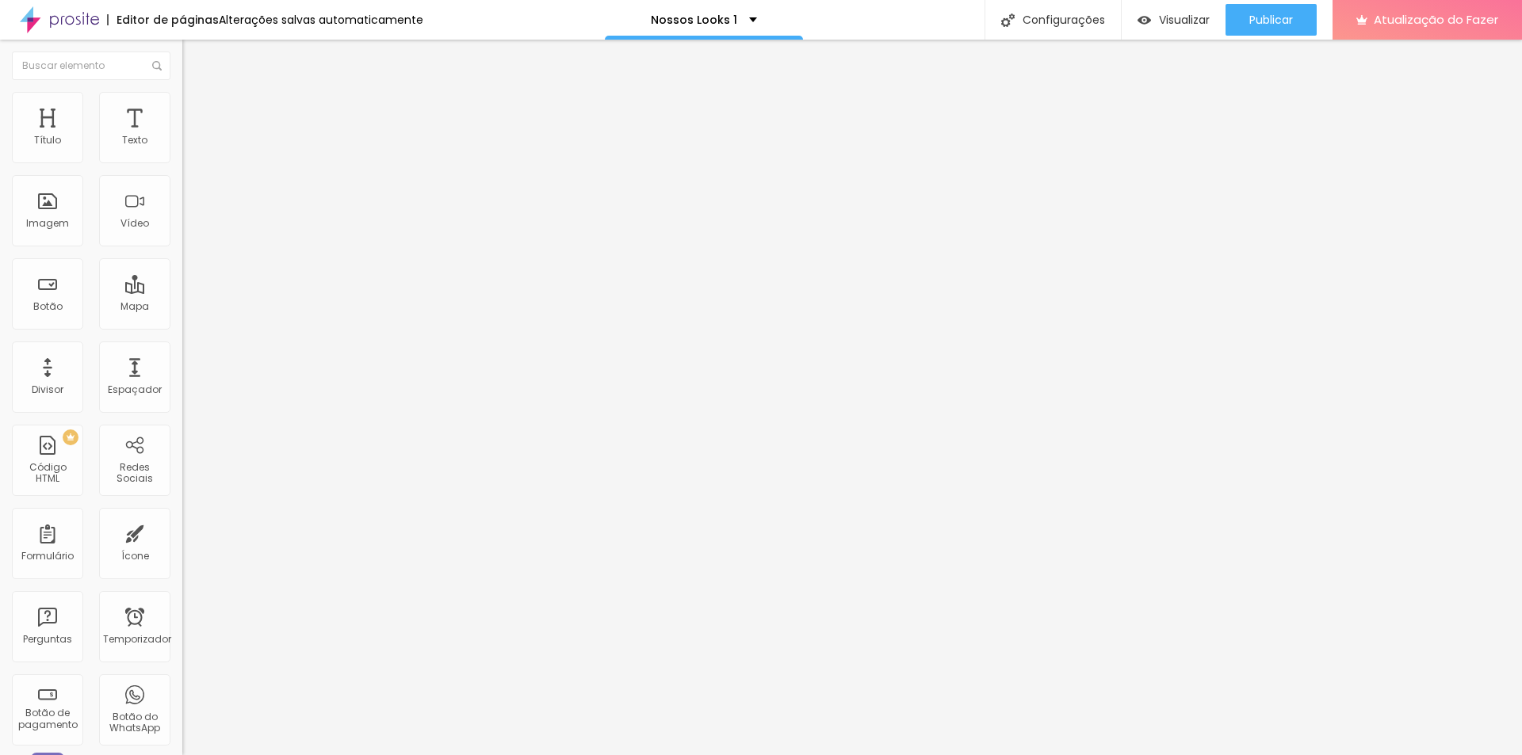
click at [197, 112] on font "Avançado" at bounding box center [223, 118] width 52 height 13
click at [182, 108] on ul "Conteúdo Estilo Avançado" at bounding box center [273, 100] width 182 height 48
click at [197, 94] on font "Conteúdo" at bounding box center [221, 86] width 49 height 13
click at [182, 45] on button "Editar nulo" at bounding box center [273, 58] width 182 height 36
click at [194, 59] on img "button" at bounding box center [200, 58] width 13 height 13
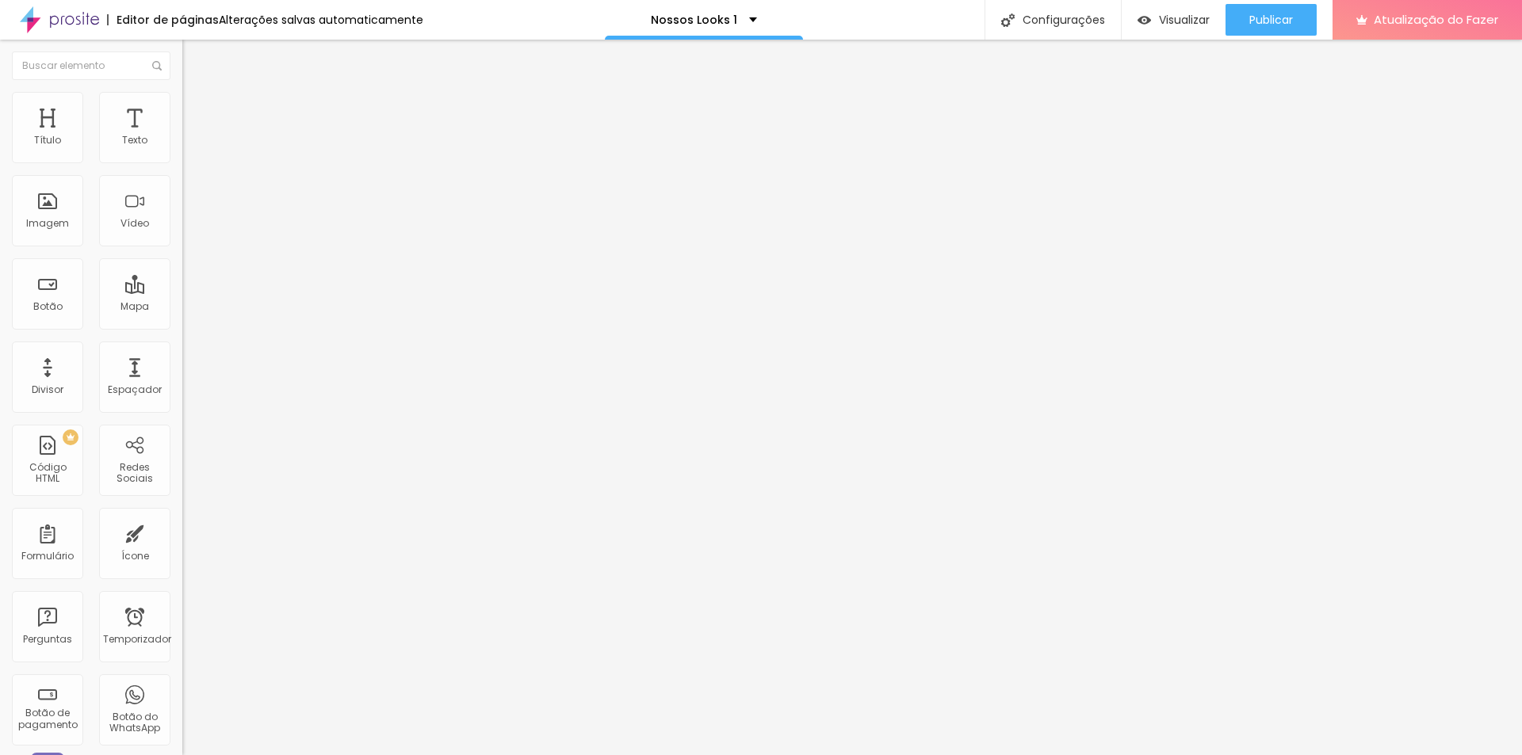
click at [197, 113] on font "Avançado" at bounding box center [223, 118] width 52 height 13
type input "10"
type input "0"
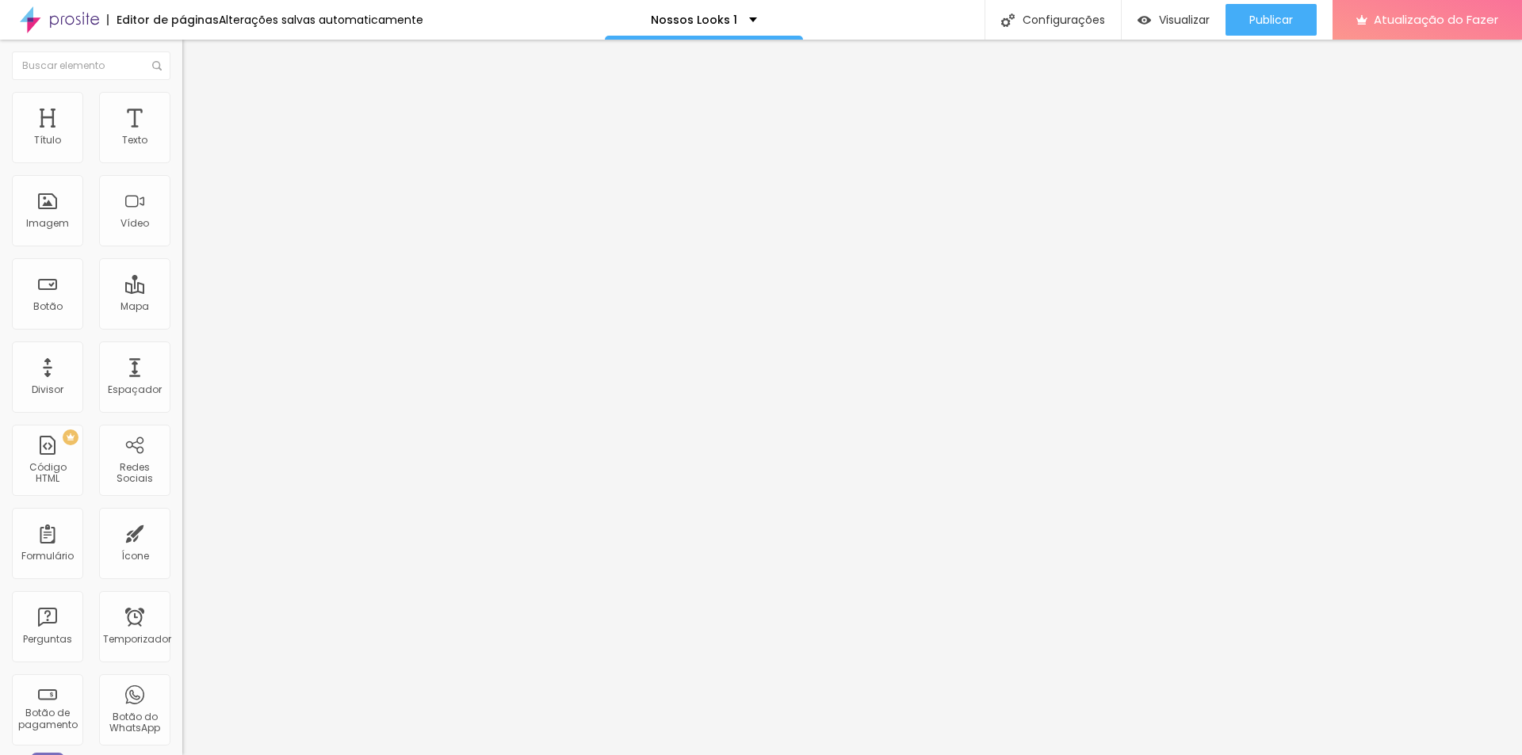
drag, startPoint x: 68, startPoint y: 156, endPoint x: 0, endPoint y: 160, distance: 68.3
type input "0"
click at [182, 308] on input "range" at bounding box center [233, 314] width 102 height 13
click at [192, 136] on font "Adicionar imagem" at bounding box center [238, 129] width 93 height 13
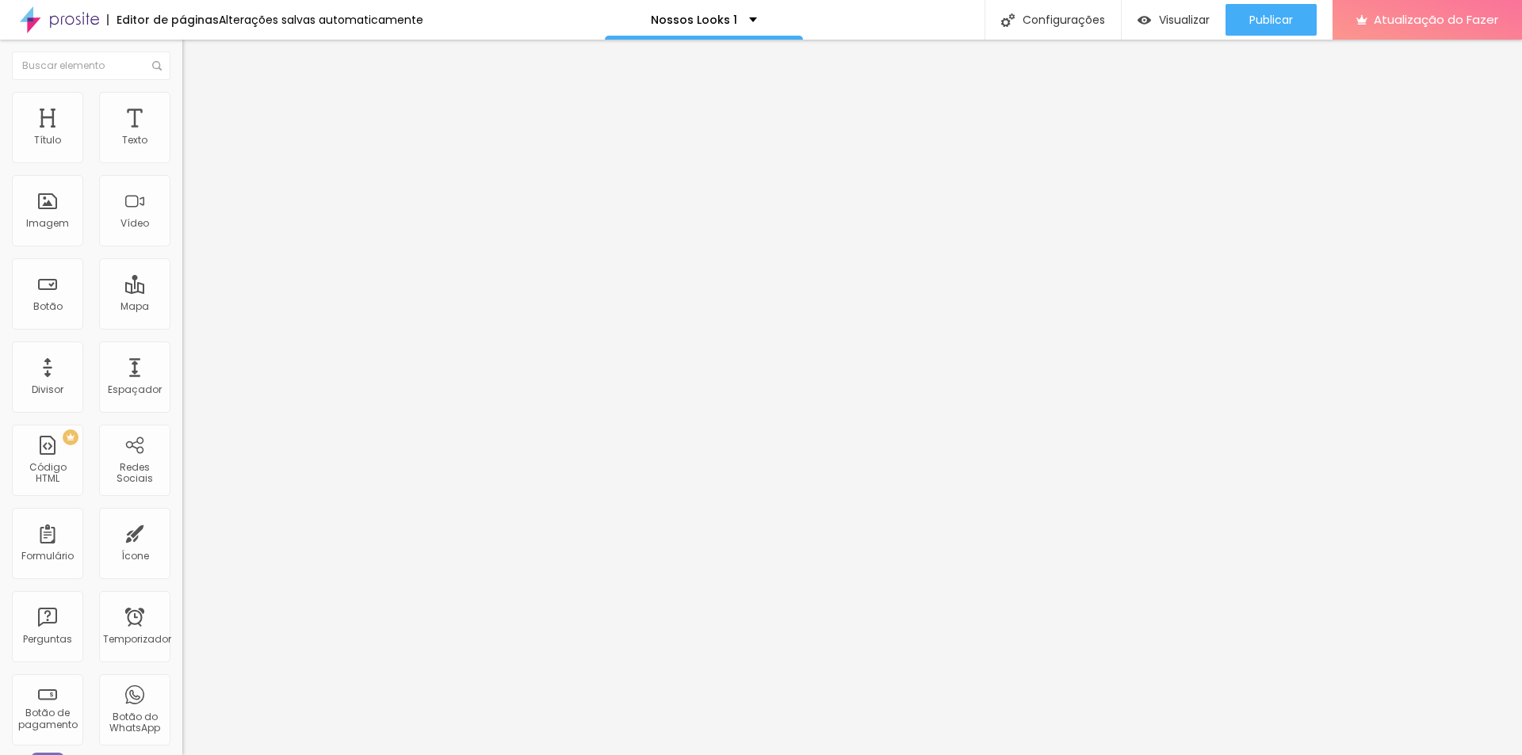
click at [1274, 25] on font "Publicar" at bounding box center [1271, 20] width 44 height 16
